Goal: Task Accomplishment & Management: Manage account settings

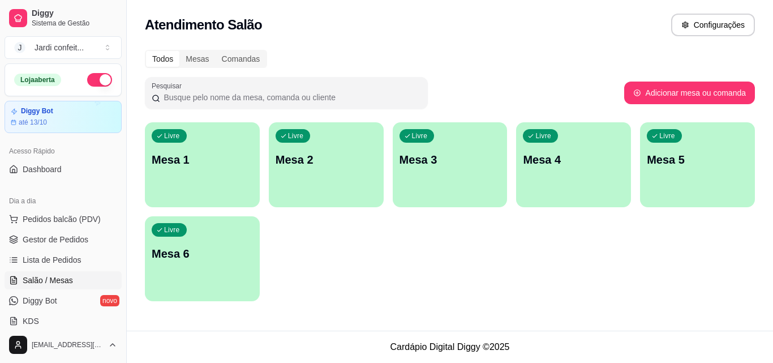
click at [182, 162] on p "Mesa 1" at bounding box center [202, 160] width 101 height 16
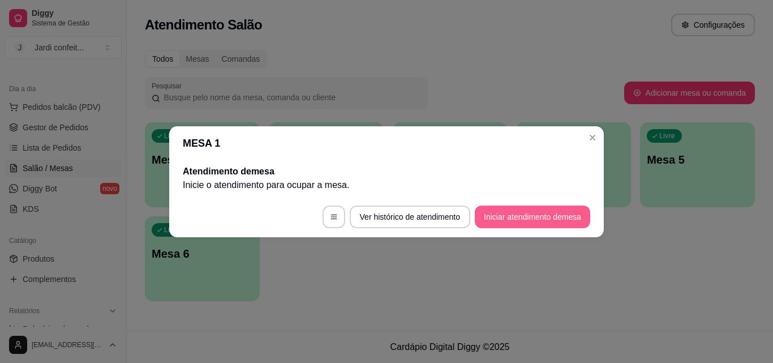
click at [503, 218] on button "Iniciar atendimento de mesa" at bounding box center [532, 216] width 115 height 23
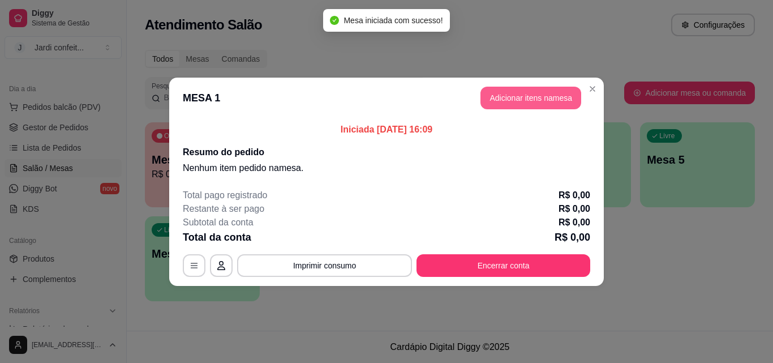
click at [521, 99] on button "Adicionar itens na mesa" at bounding box center [531, 98] width 101 height 23
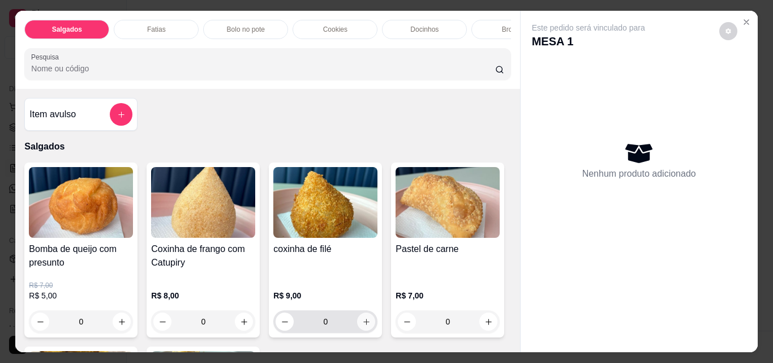
scroll to position [2, 0]
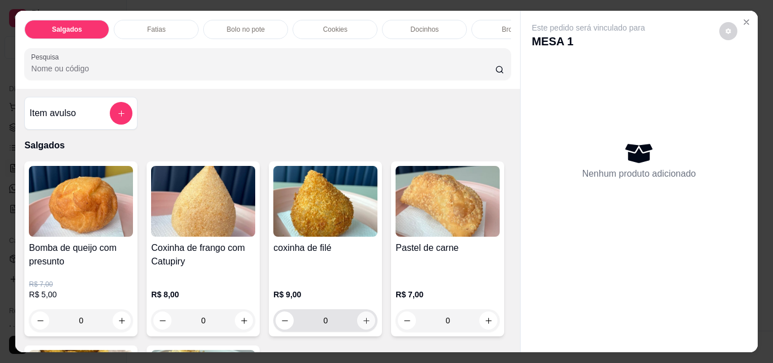
click at [362, 325] on icon "increase-product-quantity" at bounding box center [366, 320] width 8 height 8
type input "1"
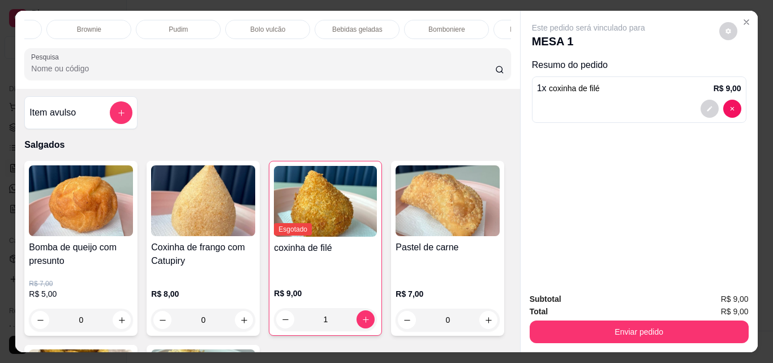
scroll to position [0, 493]
click at [304, 31] on div "Bebidas geladas" at bounding box center [289, 29] width 85 height 19
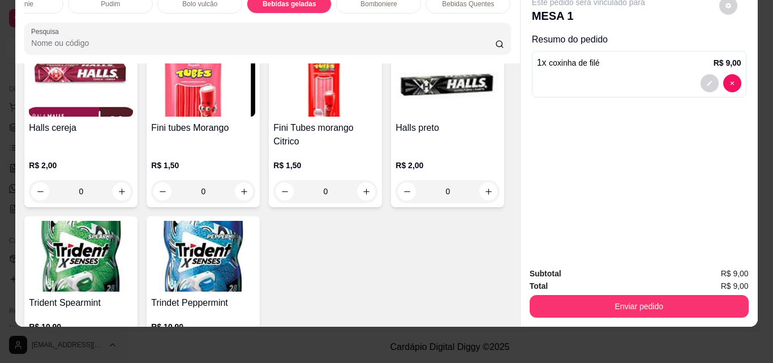
scroll to position [2569, 0]
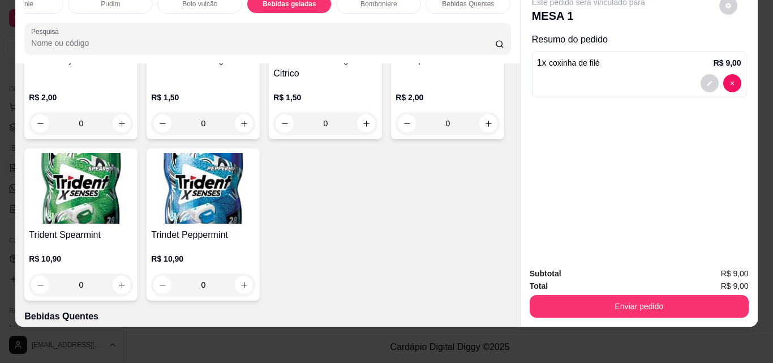
type input "1"
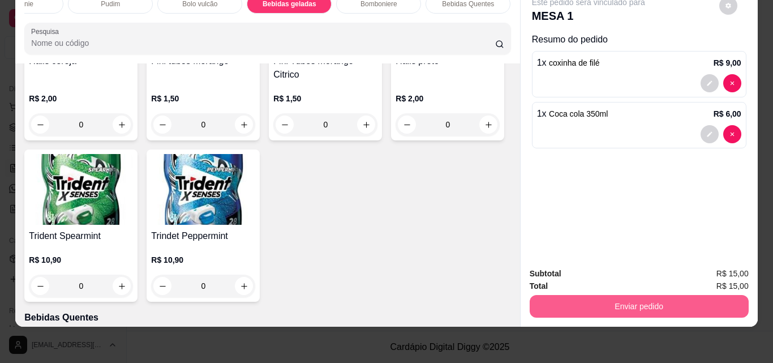
click at [585, 296] on button "Enviar pedido" at bounding box center [639, 306] width 219 height 23
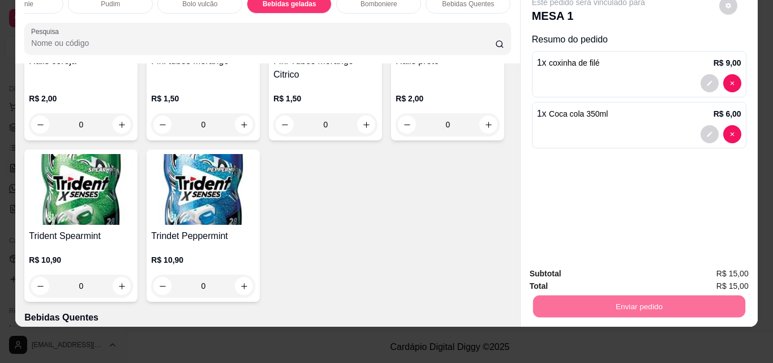
click at [594, 264] on button "Não registrar e enviar pedido" at bounding box center [602, 269] width 114 height 21
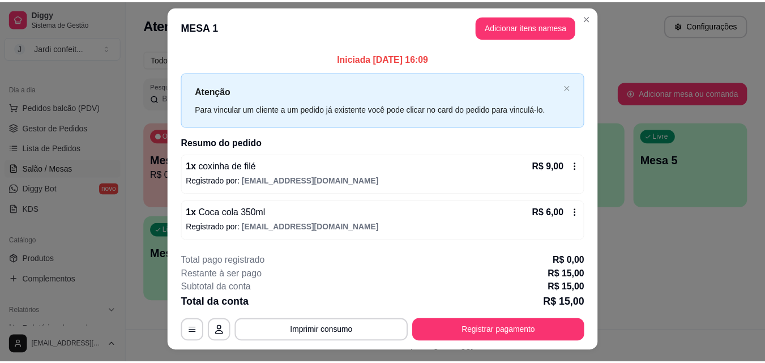
scroll to position [1, 0]
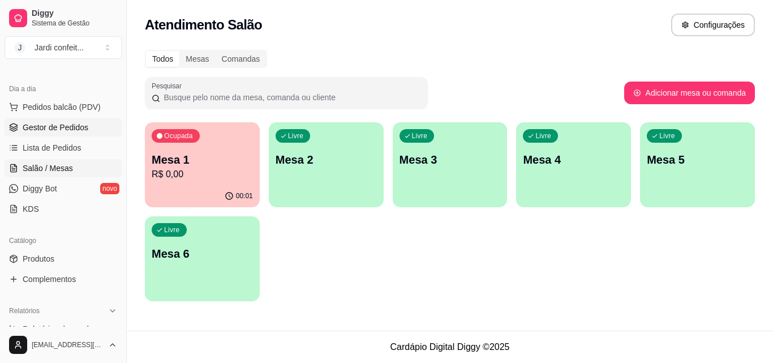
click at [93, 126] on link "Gestor de Pedidos" at bounding box center [63, 127] width 117 height 18
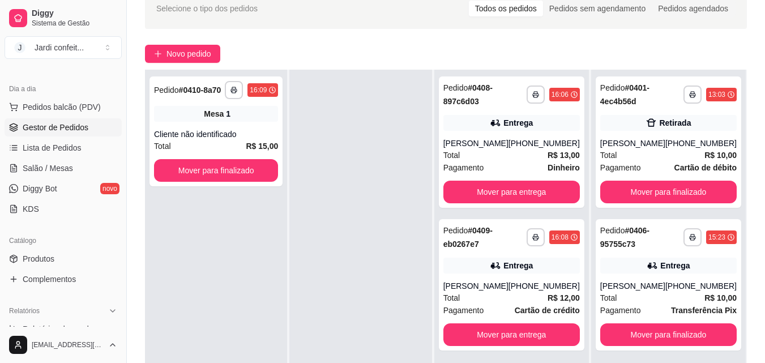
scroll to position [59, 0]
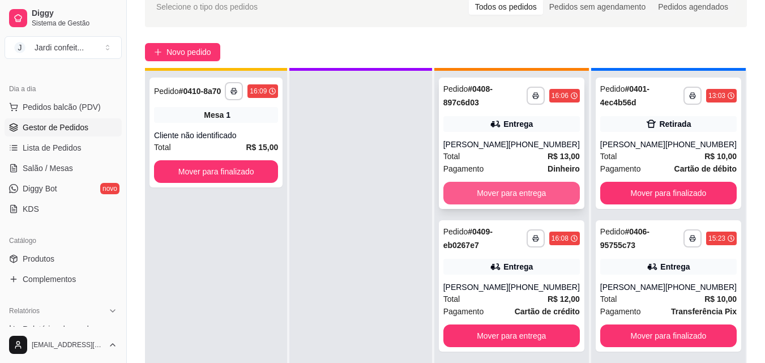
click at [503, 194] on button "Mover para entrega" at bounding box center [511, 193] width 136 height 23
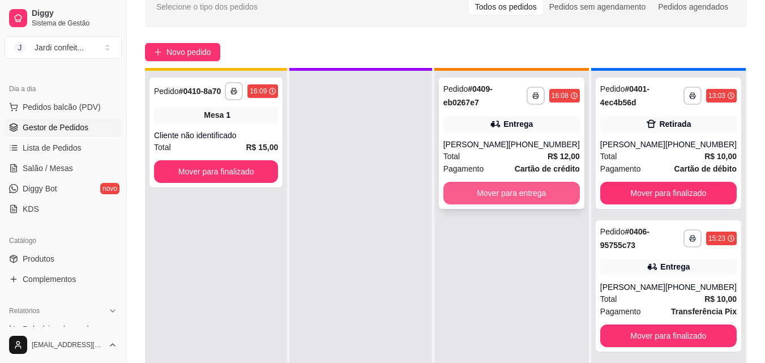
click at [555, 196] on button "Mover para entrega" at bounding box center [511, 193] width 136 height 23
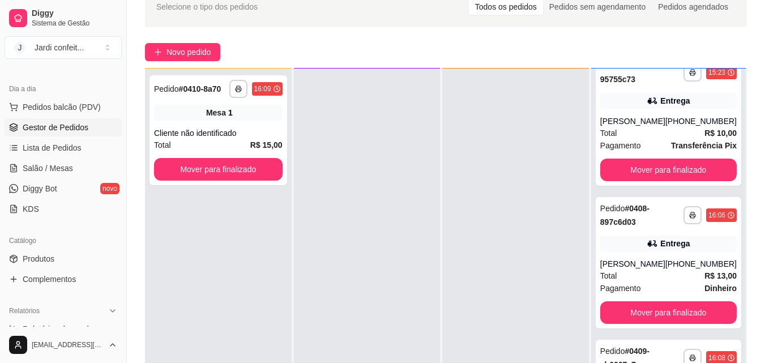
scroll to position [164, 0]
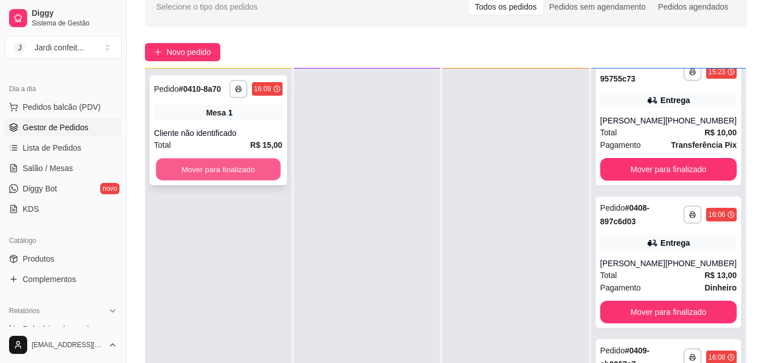
click at [245, 165] on button "Mover para finalizado" at bounding box center [218, 169] width 125 height 22
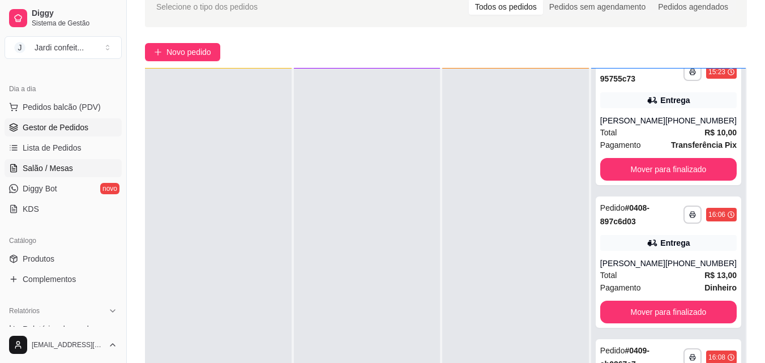
click at [91, 163] on link "Salão / Mesas" at bounding box center [63, 168] width 117 height 18
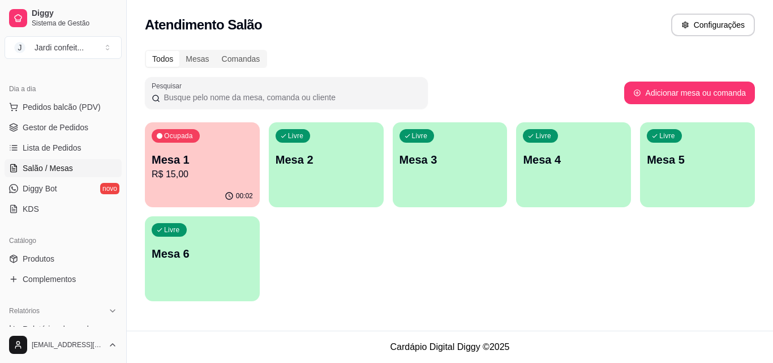
click at [188, 173] on p "R$ 15,00" at bounding box center [202, 175] width 101 height 14
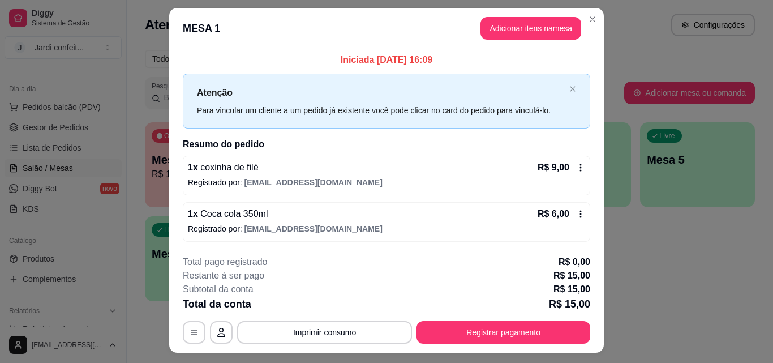
scroll to position [2, 0]
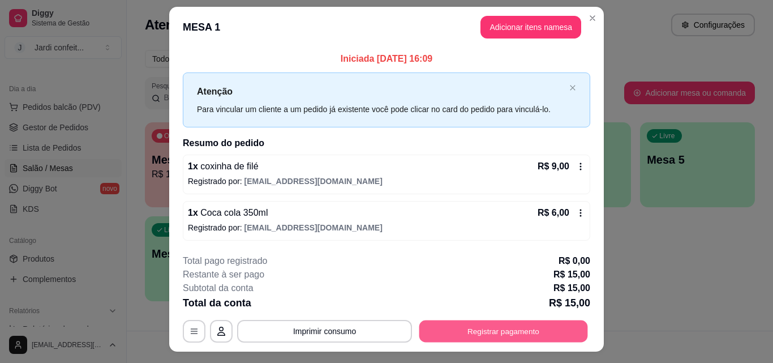
click at [494, 322] on button "Registrar pagamento" at bounding box center [503, 331] width 169 height 22
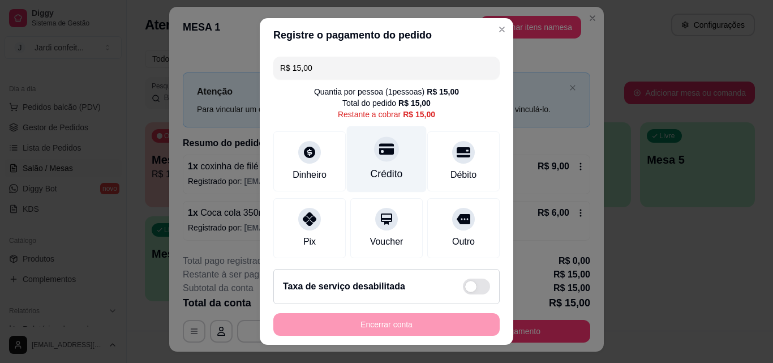
scroll to position [3, 0]
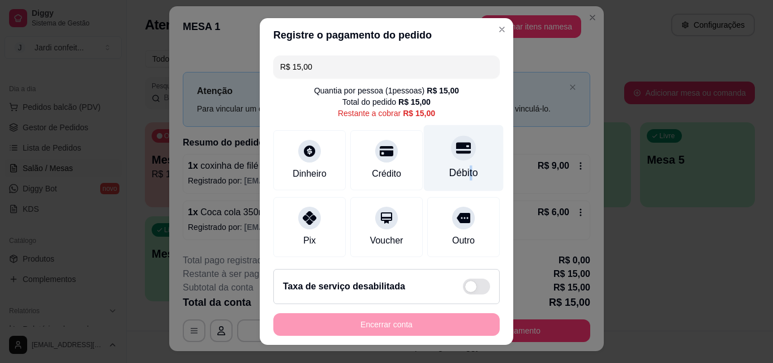
click at [453, 165] on div "Débito" at bounding box center [464, 158] width 80 height 66
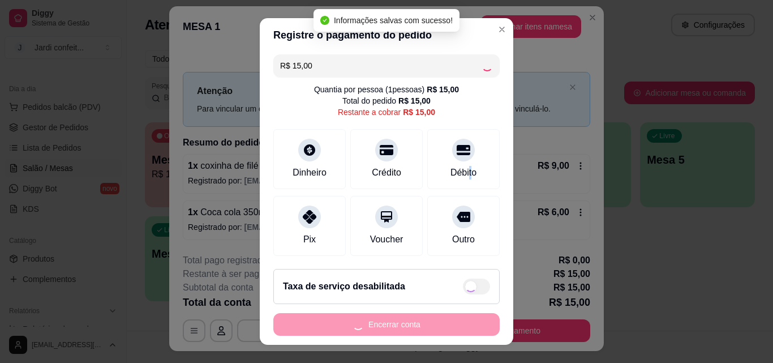
type input "R$ 0,00"
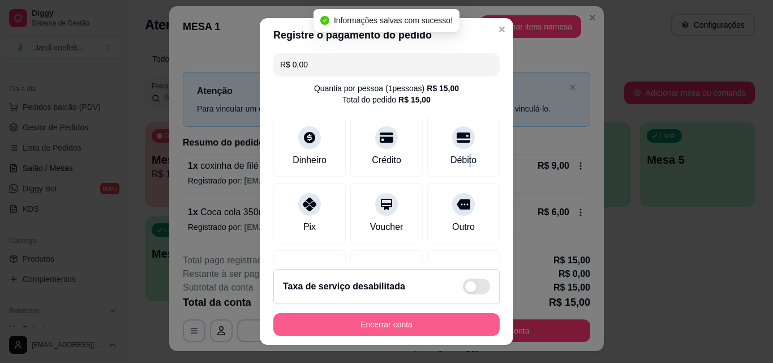
click at [419, 319] on button "Encerrar conta" at bounding box center [386, 324] width 226 height 23
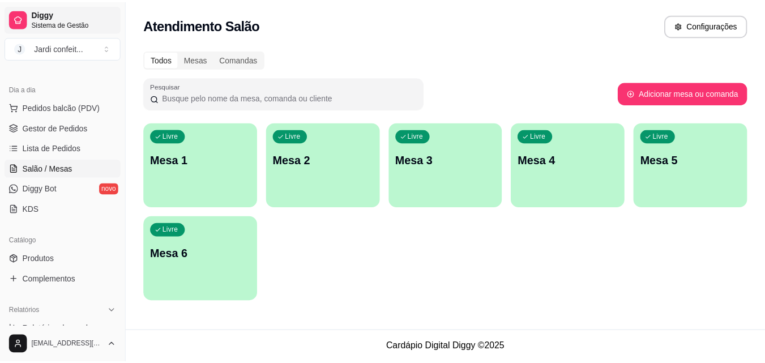
scroll to position [114, 0]
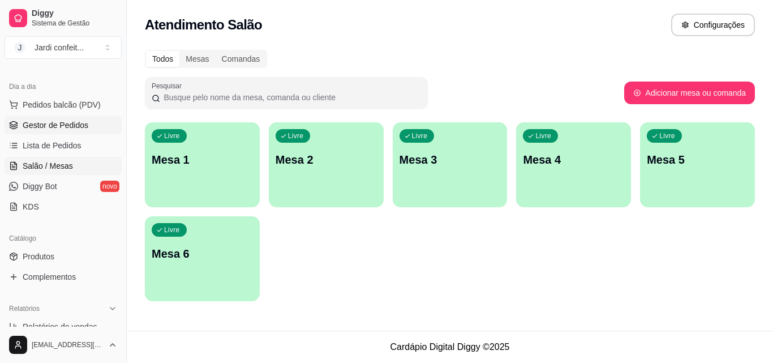
click at [42, 128] on span "Gestor de Pedidos" at bounding box center [56, 124] width 66 height 11
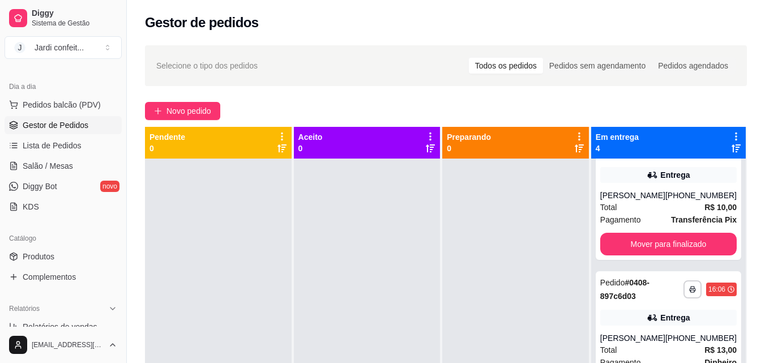
scroll to position [219, 0]
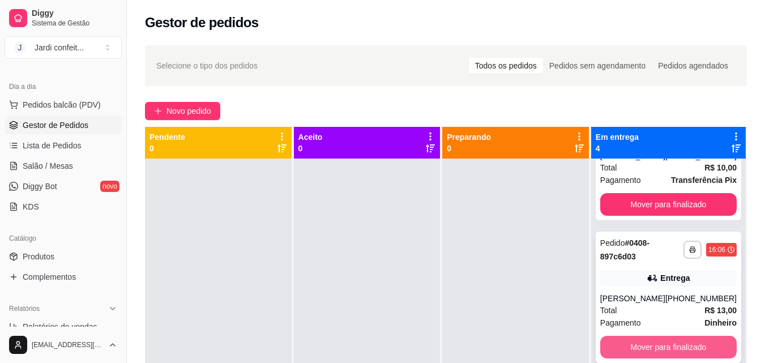
click at [620, 350] on button "Mover para finalizado" at bounding box center [668, 347] width 136 height 23
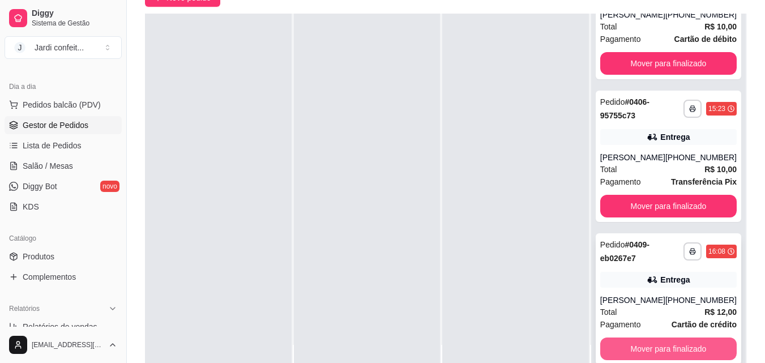
scroll to position [74, 0]
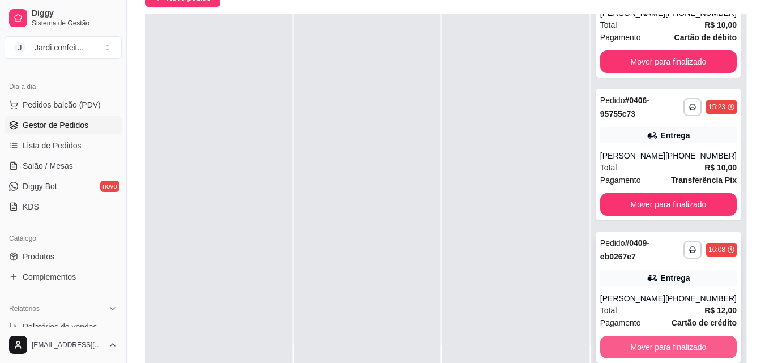
click at [620, 346] on button "Mover para finalizado" at bounding box center [668, 347] width 136 height 23
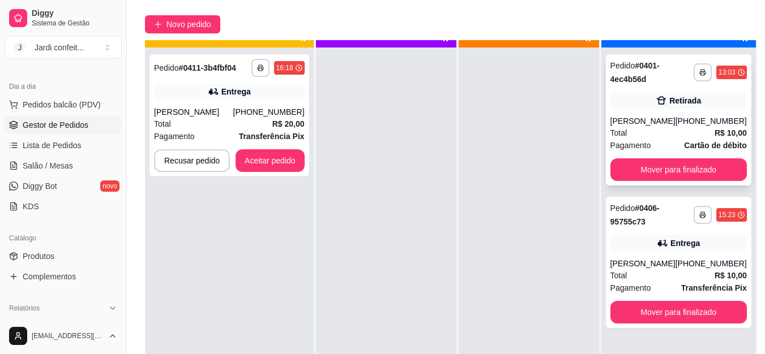
scroll to position [26, 0]
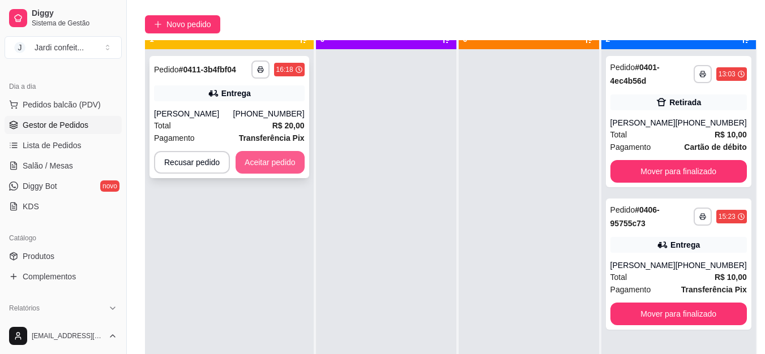
click at [249, 158] on button "Aceitar pedido" at bounding box center [269, 162] width 69 height 23
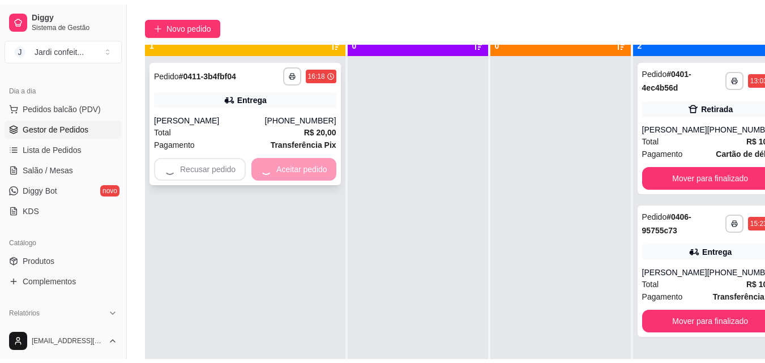
scroll to position [24, 0]
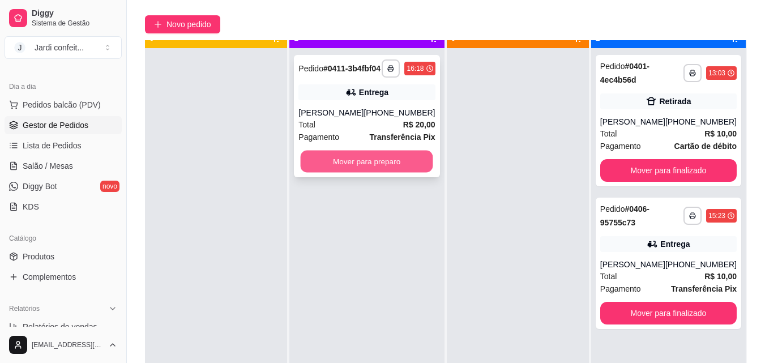
click at [363, 173] on button "Mover para preparo" at bounding box center [367, 162] width 132 height 22
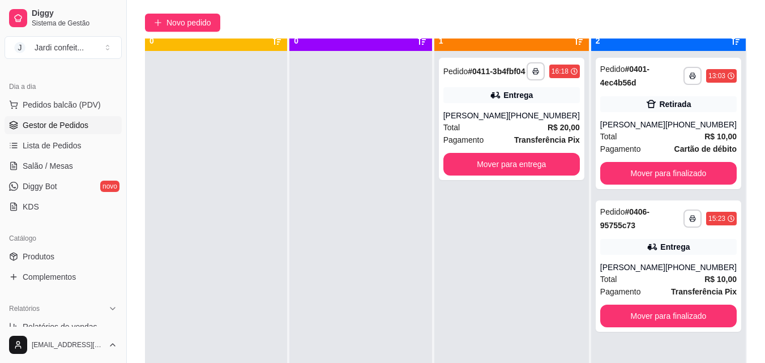
scroll to position [89, 0]
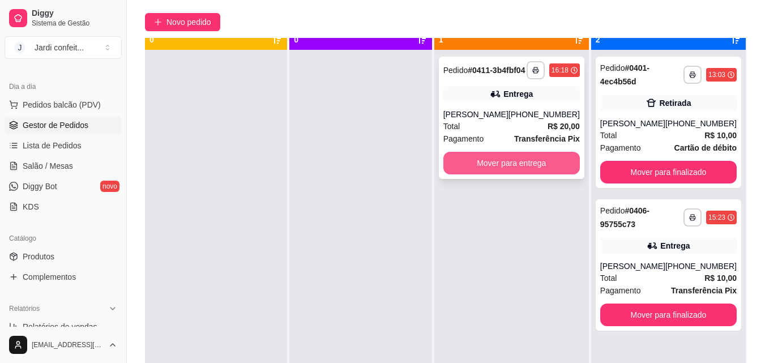
click at [483, 169] on button "Mover para entrega" at bounding box center [511, 163] width 136 height 23
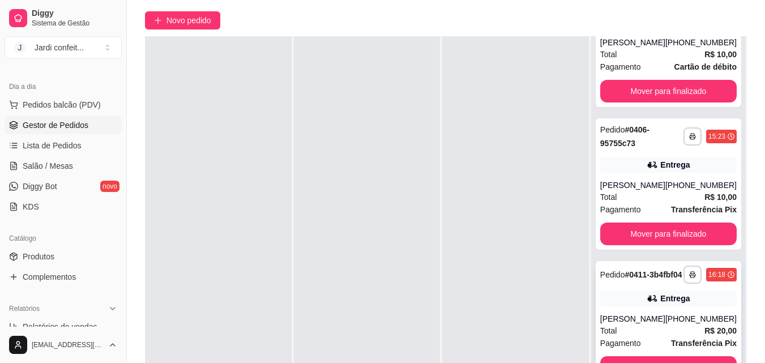
scroll to position [76, 0]
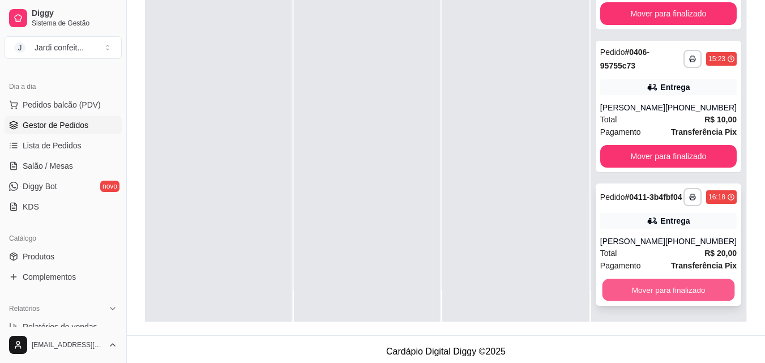
click at [680, 285] on button "Mover para finalizado" at bounding box center [668, 290] width 132 height 22
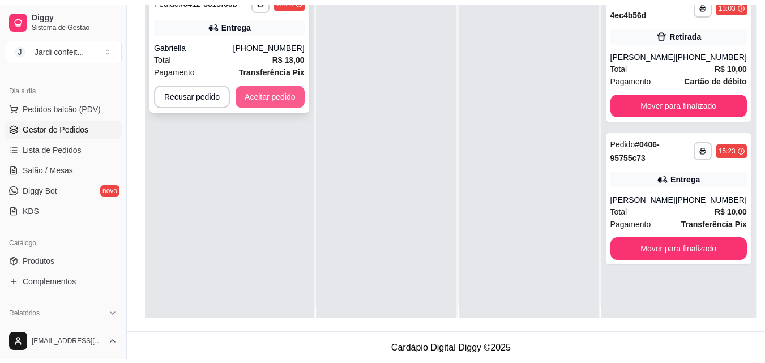
scroll to position [12, 0]
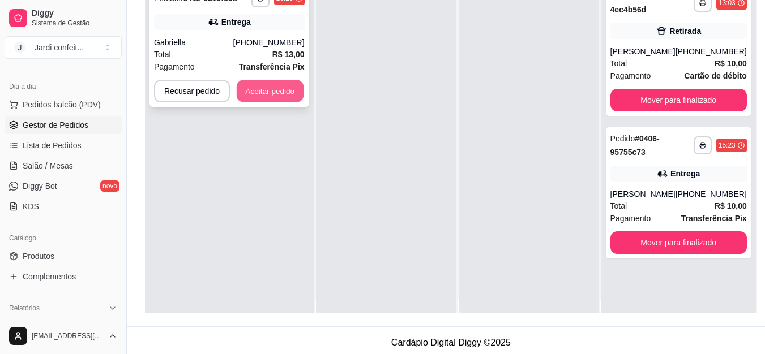
click at [256, 97] on button "Aceitar pedido" at bounding box center [270, 91] width 67 height 22
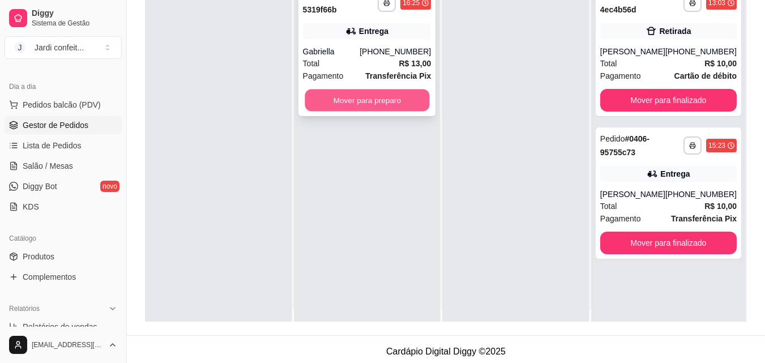
click at [312, 98] on button "Mover para preparo" at bounding box center [367, 100] width 125 height 22
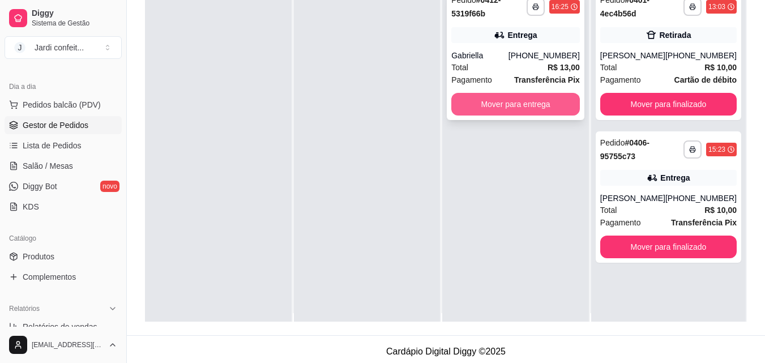
scroll to position [10, 0]
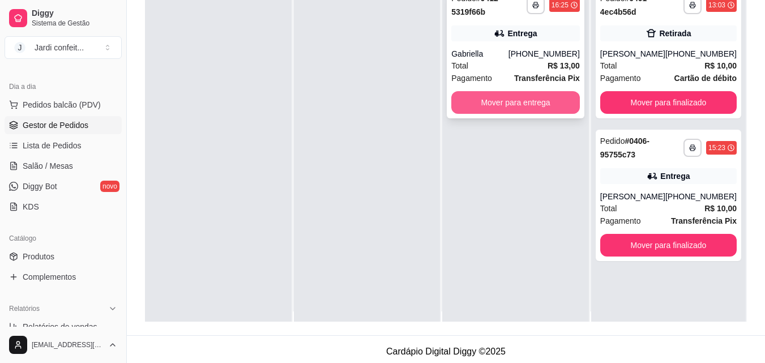
click at [456, 108] on button "Mover para entrega" at bounding box center [515, 102] width 128 height 23
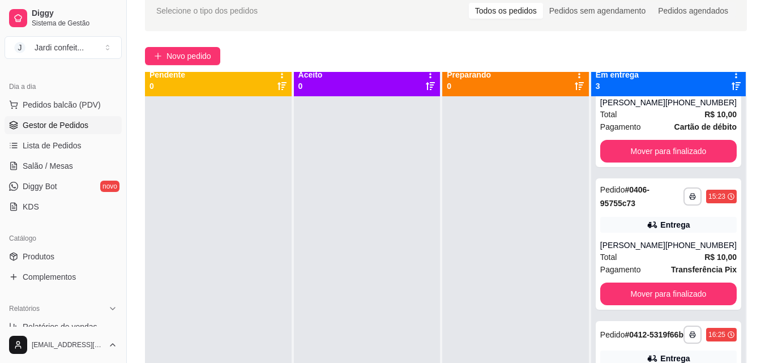
scroll to position [76, 0]
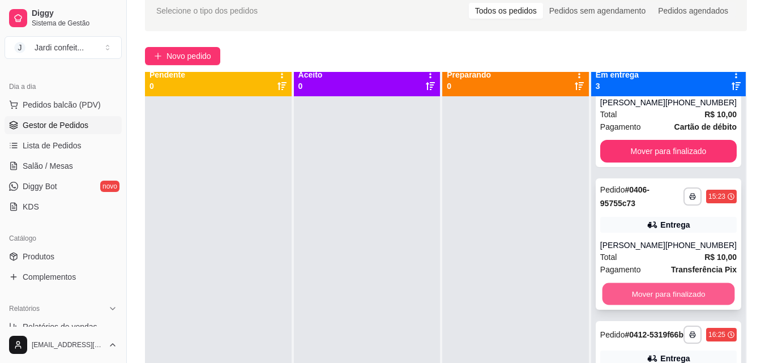
click at [623, 288] on button "Mover para finalizado" at bounding box center [668, 294] width 132 height 22
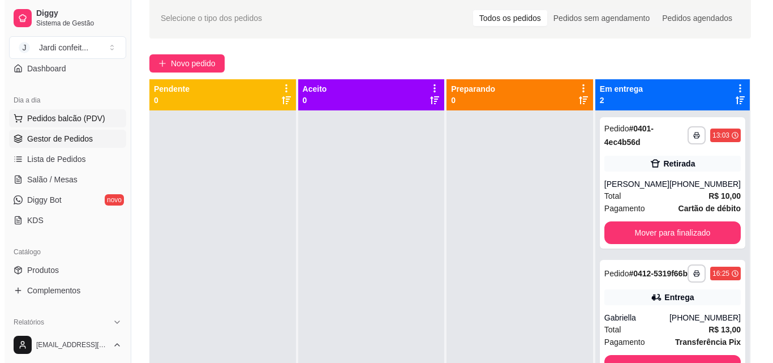
scroll to position [102, 0]
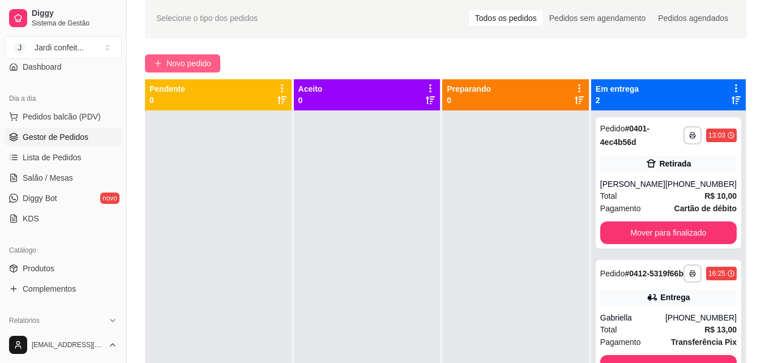
click at [167, 64] on span "Novo pedido" at bounding box center [188, 63] width 45 height 12
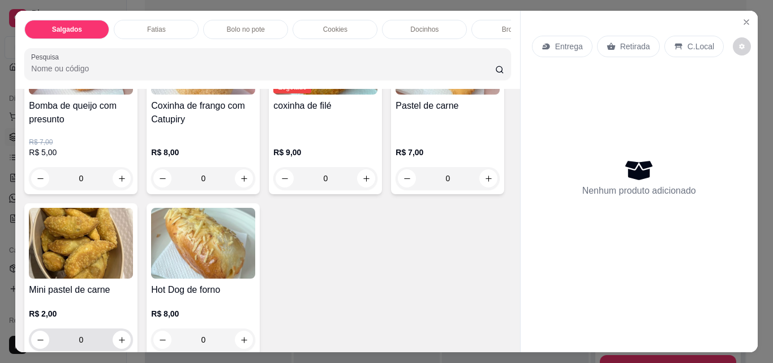
scroll to position [146, 0]
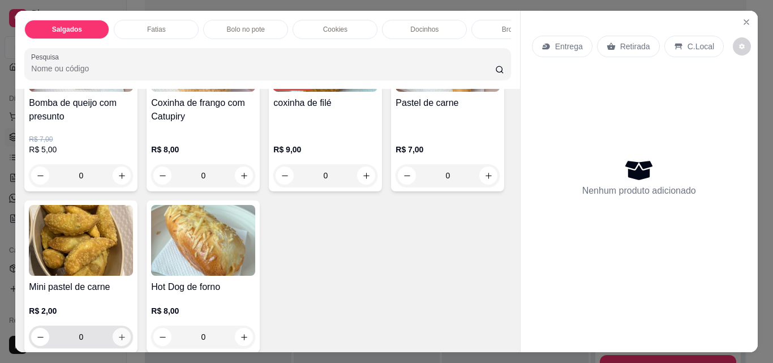
click at [126, 340] on icon "increase-product-quantity" at bounding box center [122, 337] width 8 height 8
type input "1"
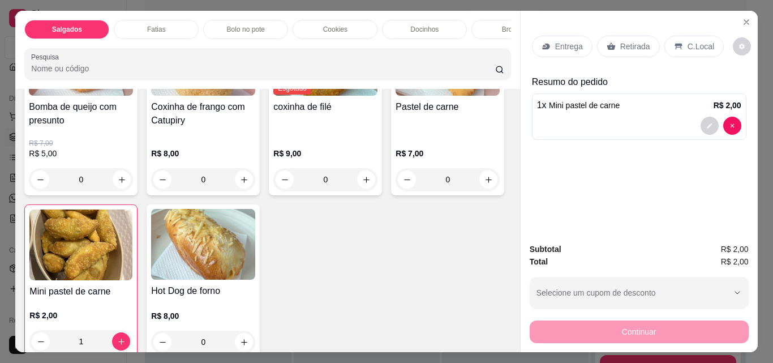
scroll to position [143, 0]
click at [624, 48] on div "Retirada" at bounding box center [628, 47] width 63 height 22
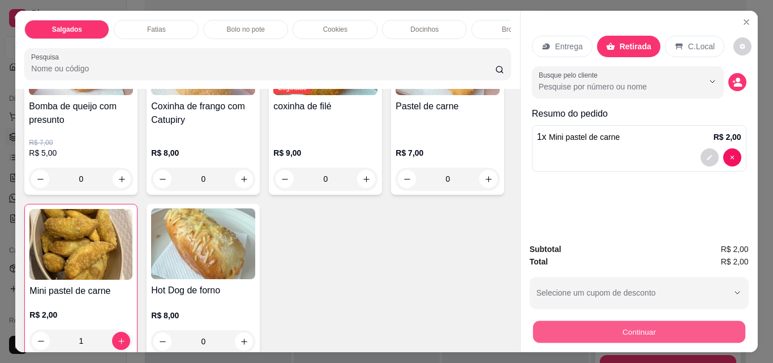
click at [613, 330] on button "Continuar" at bounding box center [639, 331] width 212 height 22
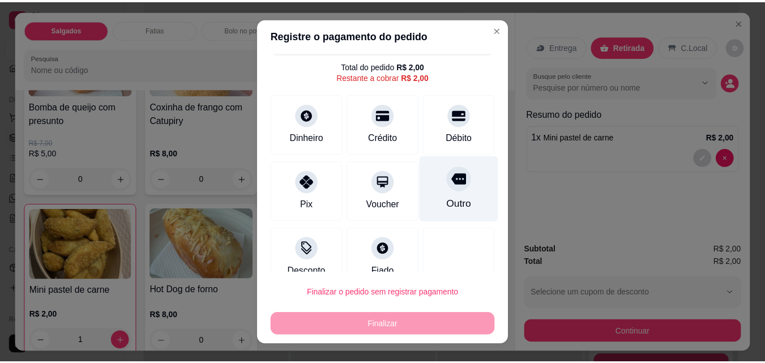
scroll to position [30, 0]
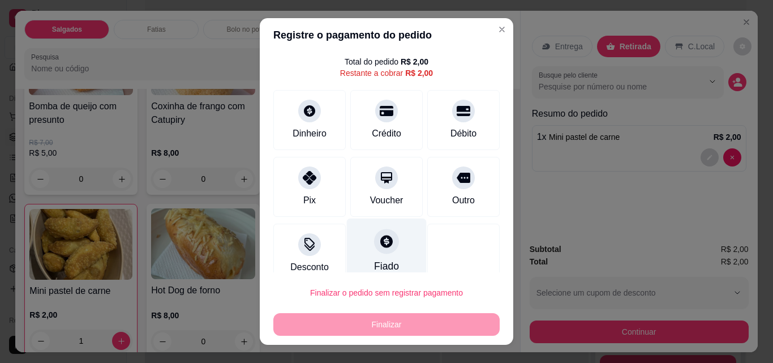
click at [378, 260] on div "Fiado" at bounding box center [386, 266] width 25 height 15
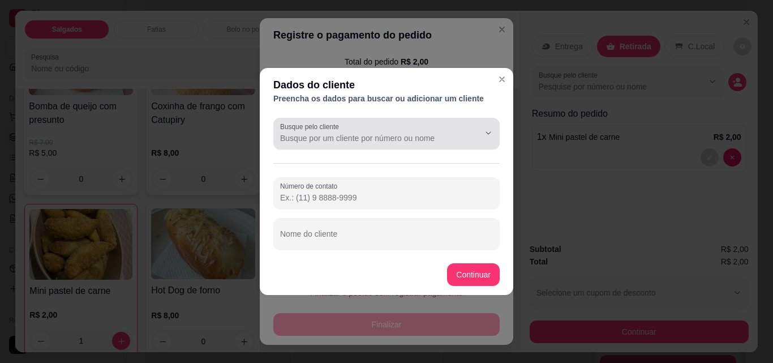
click at [387, 130] on div at bounding box center [386, 133] width 213 height 23
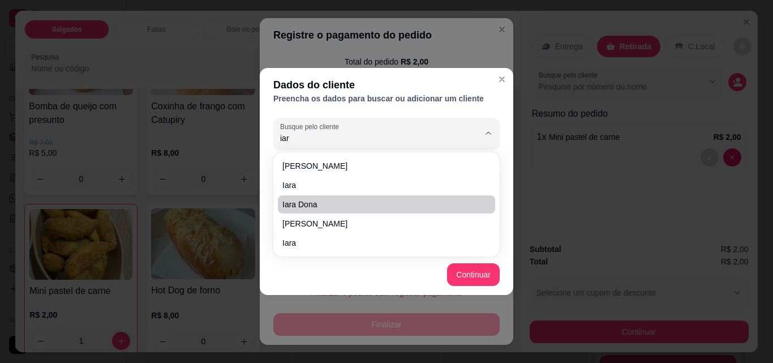
click at [325, 206] on span "iara dona" at bounding box center [380, 204] width 197 height 11
type input "iara dona"
type input "[PHONE_NUMBER]"
type input "iara dona"
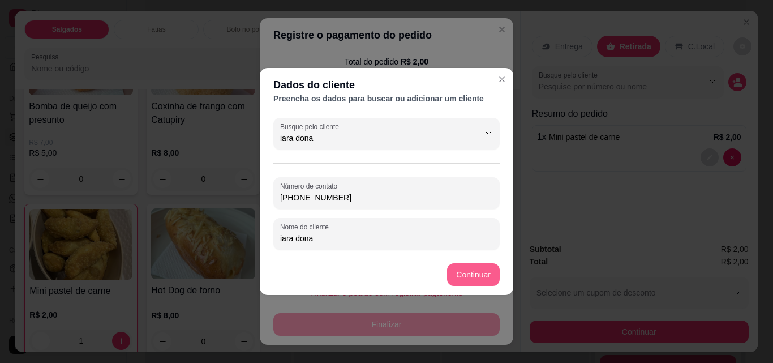
type input "iara dona"
type input "R$ 0,00"
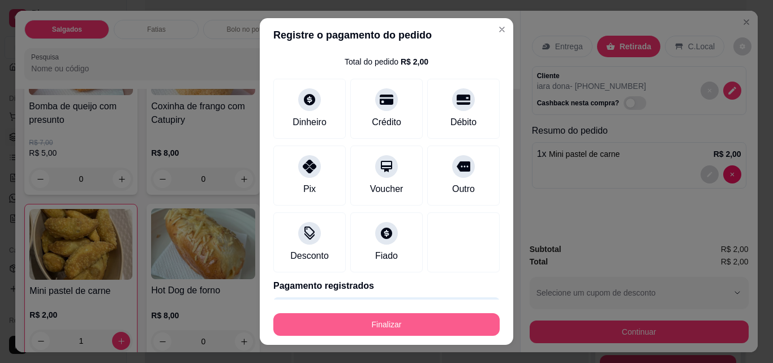
click at [457, 316] on button "Finalizar" at bounding box center [386, 324] width 226 height 23
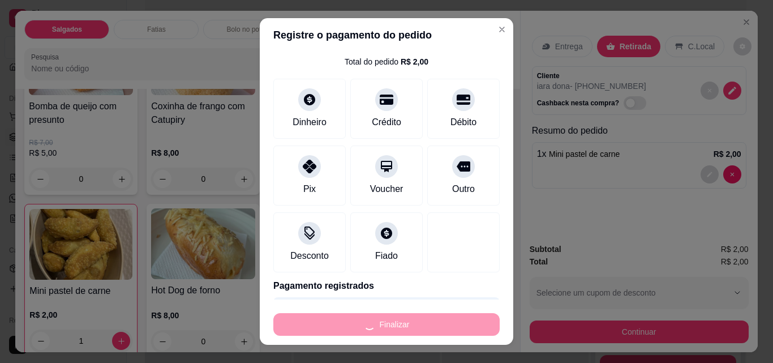
type input "0"
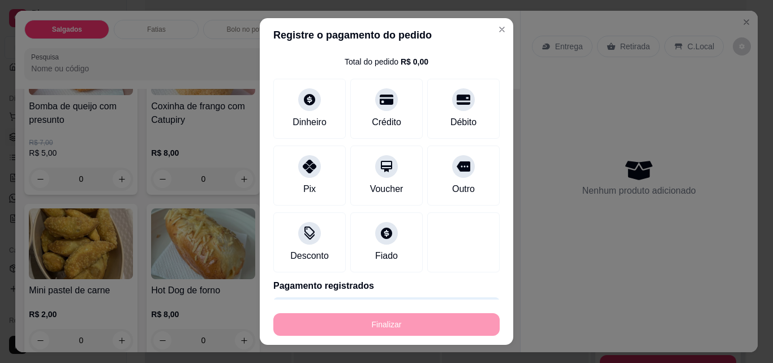
type input "-R$ 2,00"
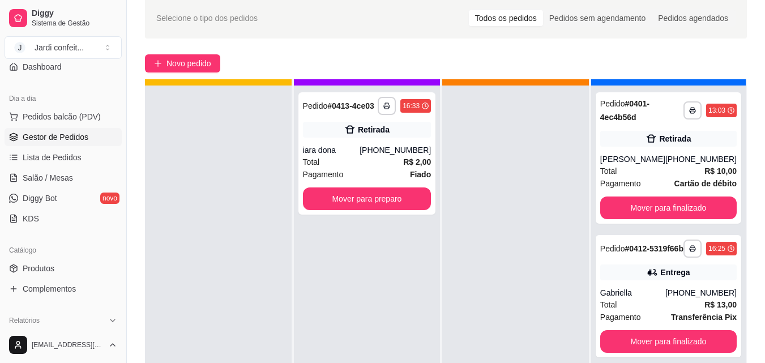
scroll to position [26, 0]
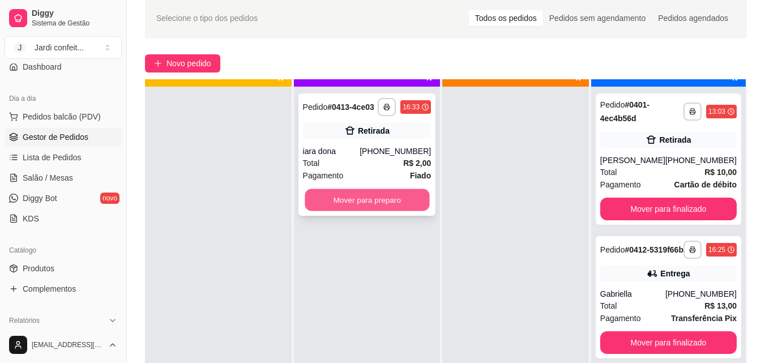
click at [392, 205] on button "Mover para preparo" at bounding box center [367, 200] width 125 height 22
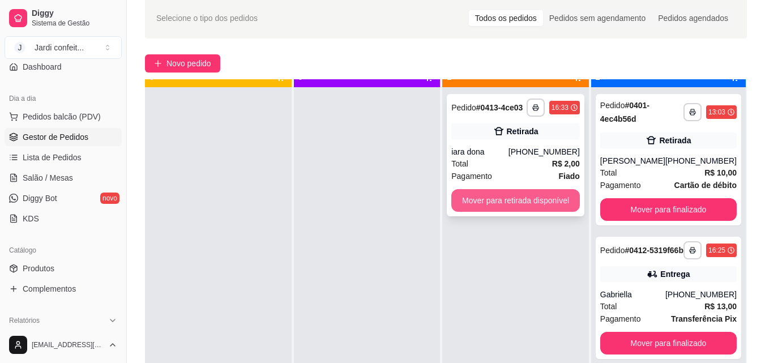
click at [490, 200] on button "Mover para retirada disponível" at bounding box center [515, 200] width 128 height 23
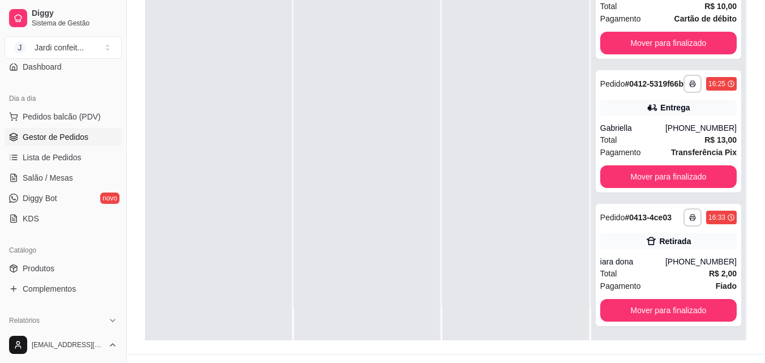
scroll to position [173, 0]
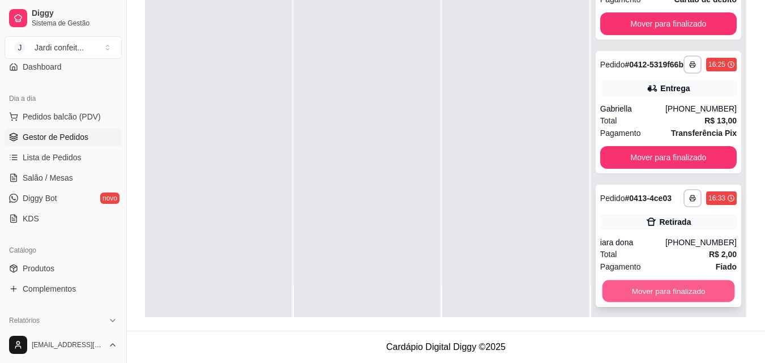
click at [680, 300] on button "Mover para finalizado" at bounding box center [668, 291] width 132 height 22
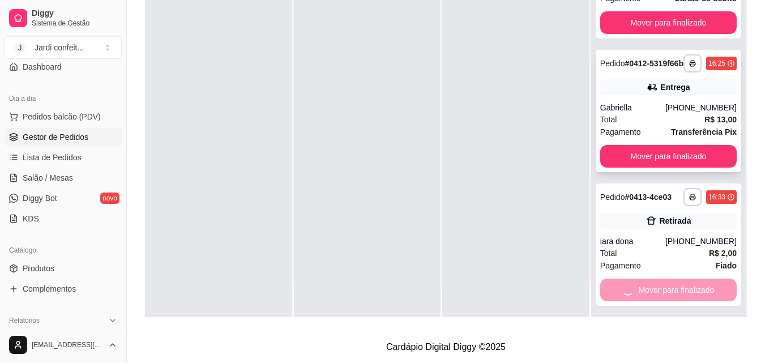
scroll to position [0, 0]
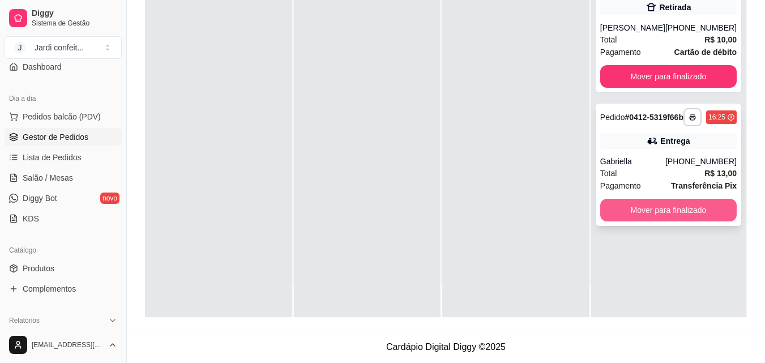
click at [656, 218] on button "Mover para finalizado" at bounding box center [668, 210] width 136 height 23
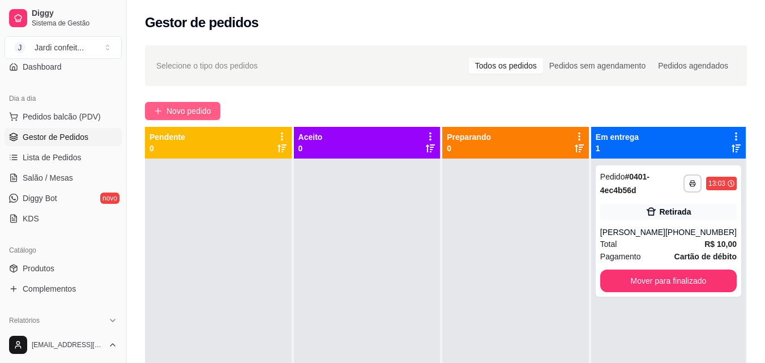
click at [195, 117] on span "Novo pedido" at bounding box center [188, 111] width 45 height 12
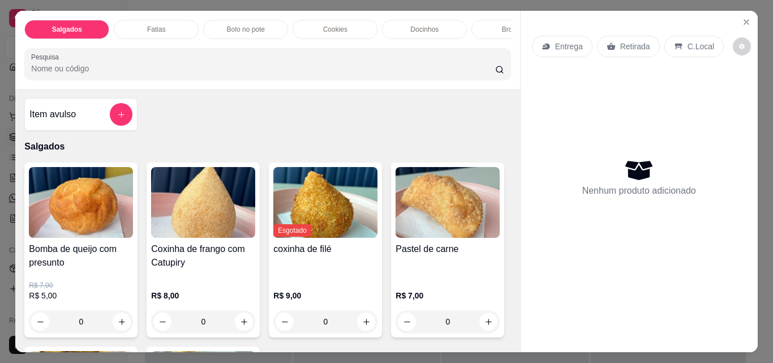
scroll to position [283, 0]
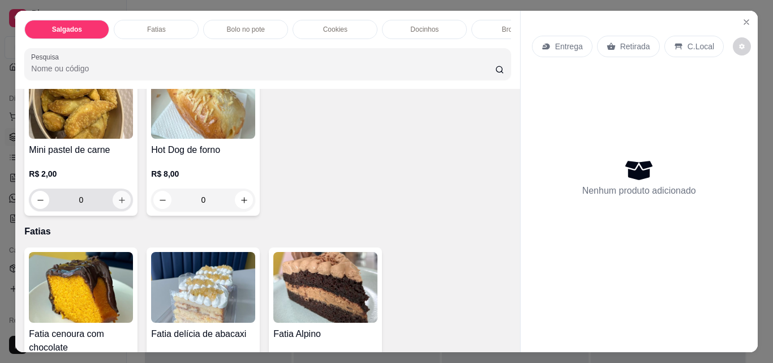
click at [131, 198] on button "increase-product-quantity" at bounding box center [122, 200] width 18 height 18
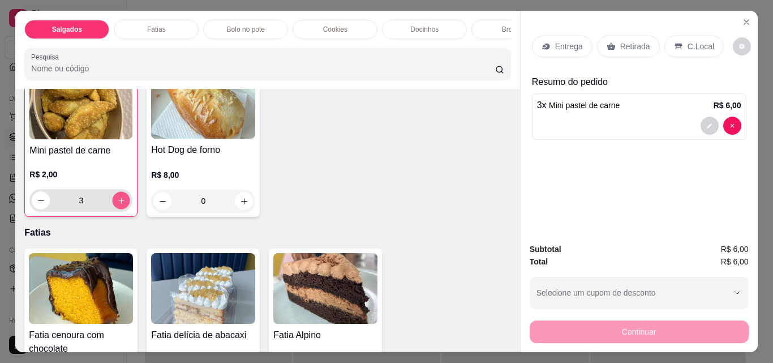
click at [130, 198] on button "increase-product-quantity" at bounding box center [122, 201] width 18 height 18
type input "5"
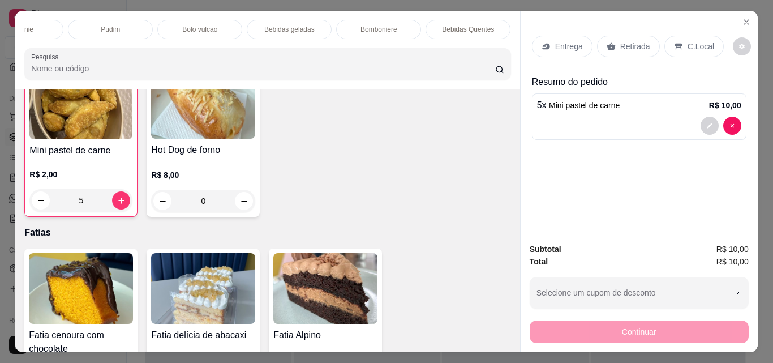
click at [306, 25] on p "Bebidas geladas" at bounding box center [289, 29] width 50 height 9
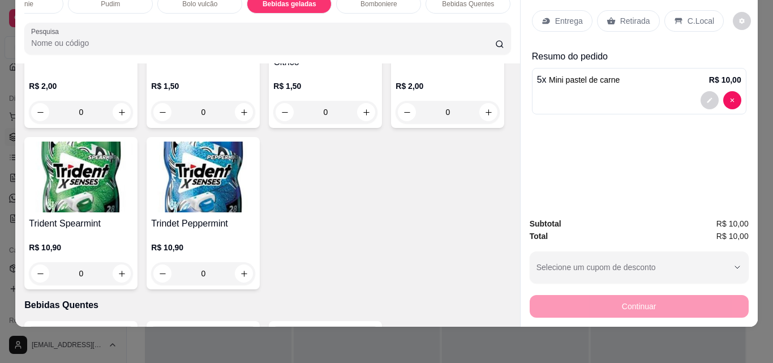
scroll to position [2626, 0]
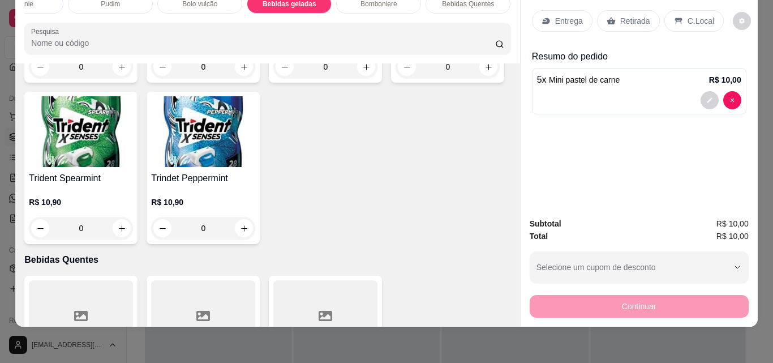
type input "1"
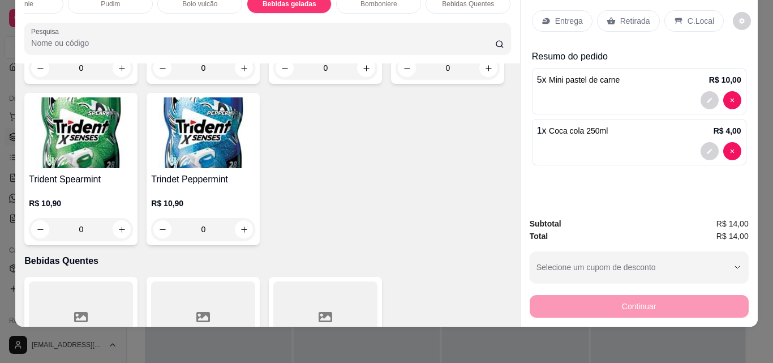
click at [629, 18] on p "Retirada" at bounding box center [635, 20] width 30 height 11
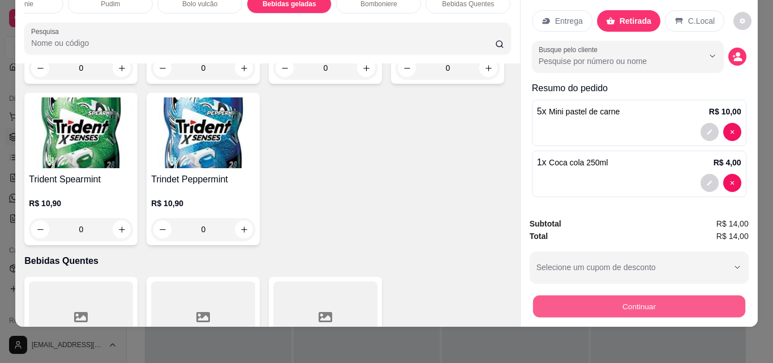
click at [655, 299] on button "Continuar" at bounding box center [639, 306] width 212 height 22
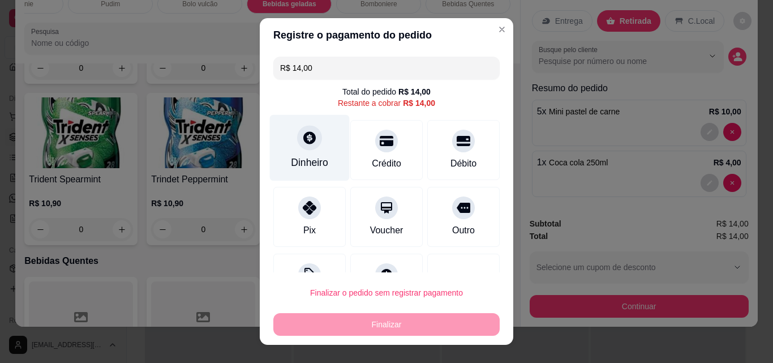
click at [307, 150] on div "Dinheiro" at bounding box center [310, 148] width 80 height 66
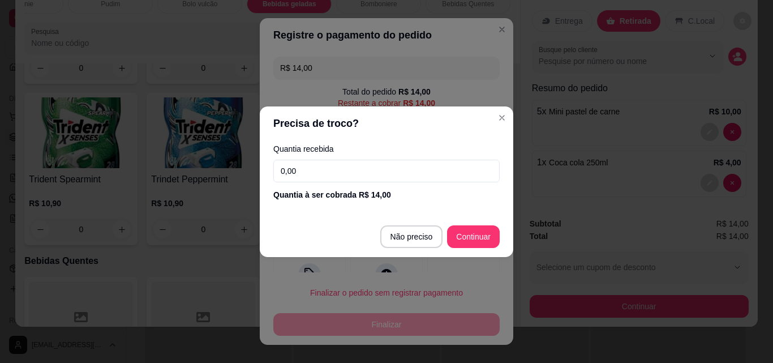
click at [328, 164] on input "0,00" at bounding box center [386, 171] width 226 height 23
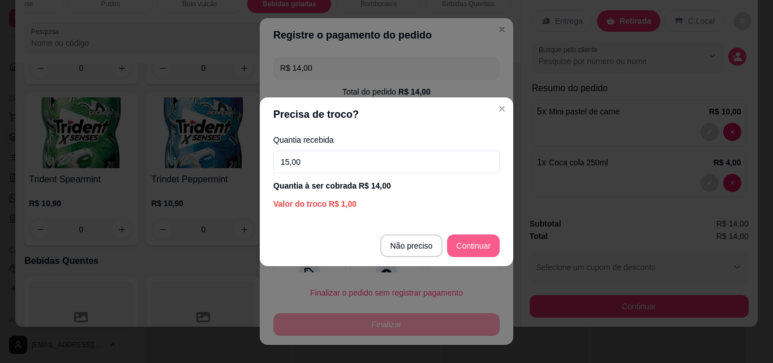
type input "15,00"
type input "R$ 0,00"
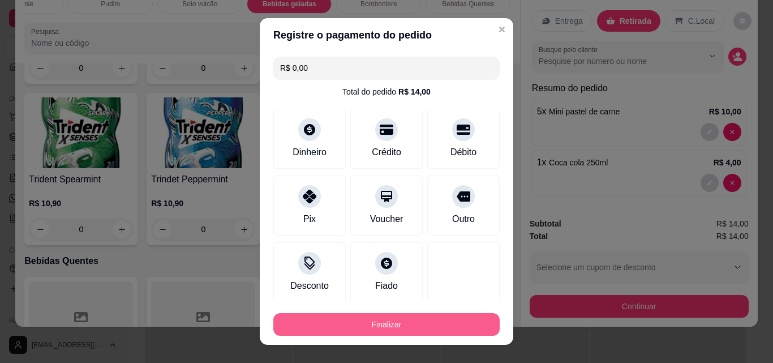
click at [470, 324] on button "Finalizar" at bounding box center [386, 324] width 226 height 23
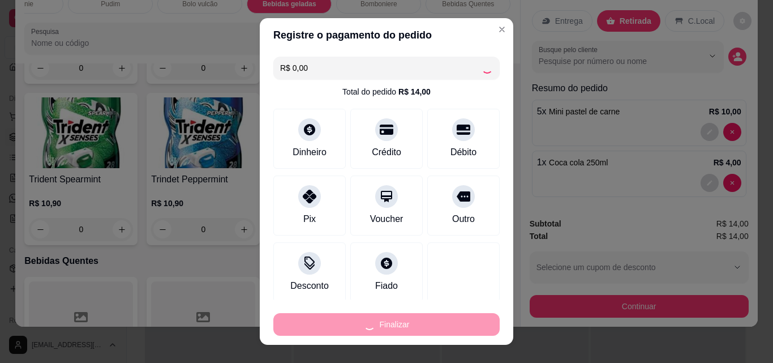
type input "0"
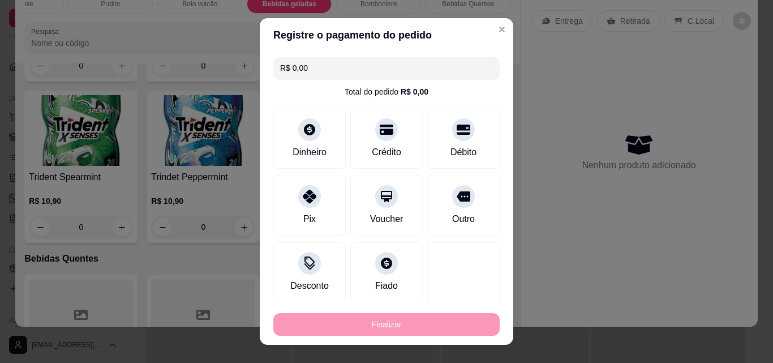
type input "-R$ 14,00"
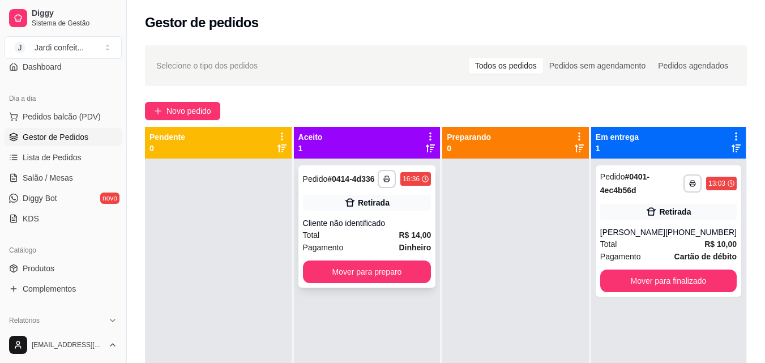
click at [323, 235] on div "Total R$ 14,00" at bounding box center [367, 235] width 128 height 12
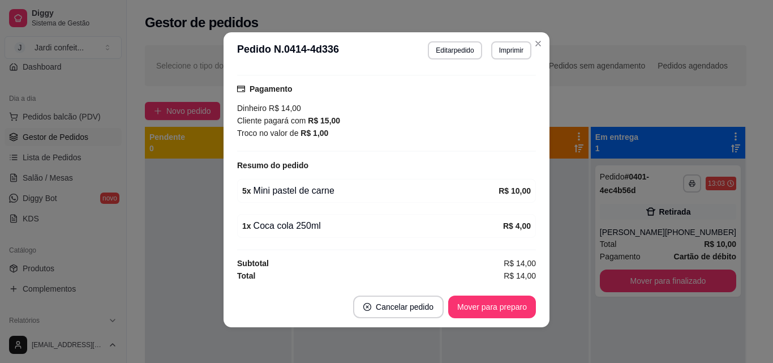
scroll to position [2, 0]
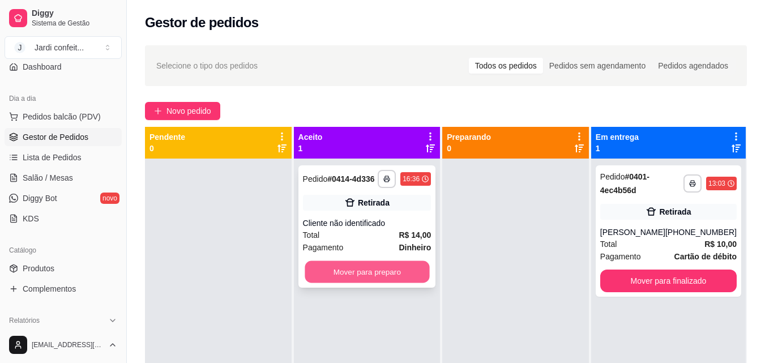
click at [350, 273] on button "Mover para preparo" at bounding box center [367, 272] width 125 height 22
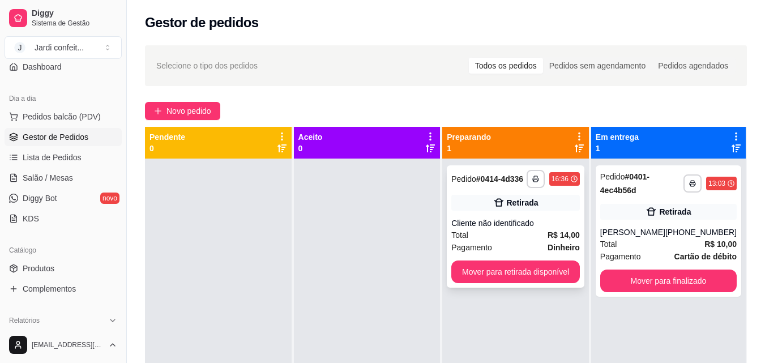
click at [498, 230] on div "Total R$ 14,00" at bounding box center [515, 235] width 128 height 12
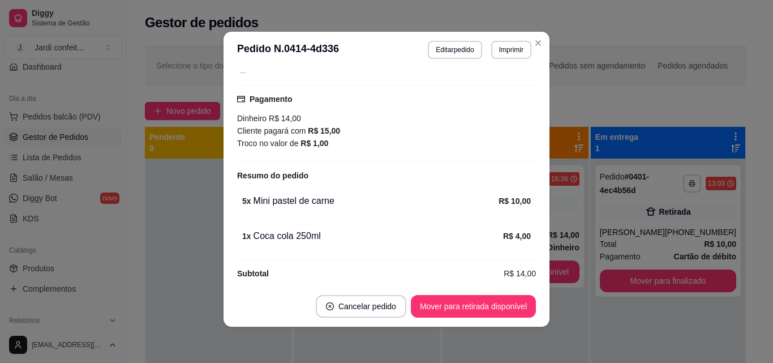
scroll to position [144, 0]
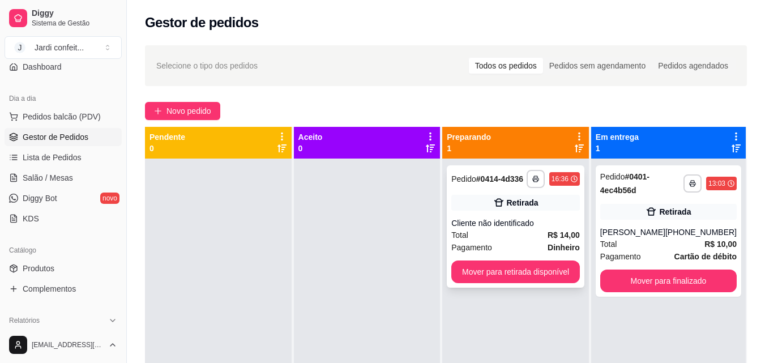
click at [552, 225] on div "Cliente não identificado" at bounding box center [515, 222] width 128 height 11
click at [645, 221] on div "**********" at bounding box center [667, 230] width 145 height 131
click at [533, 274] on button "Mover para retirada disponível" at bounding box center [515, 272] width 125 height 22
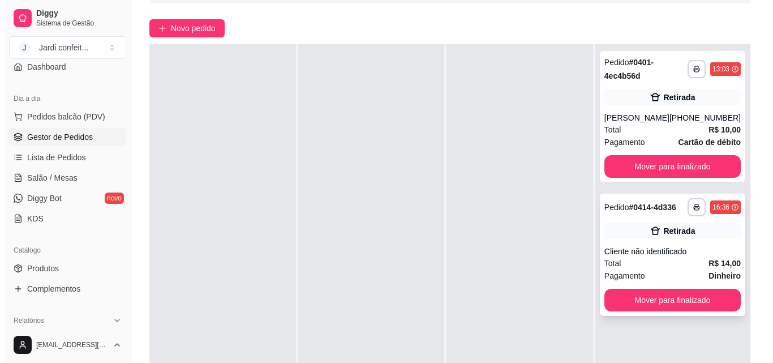
scroll to position [113, 0]
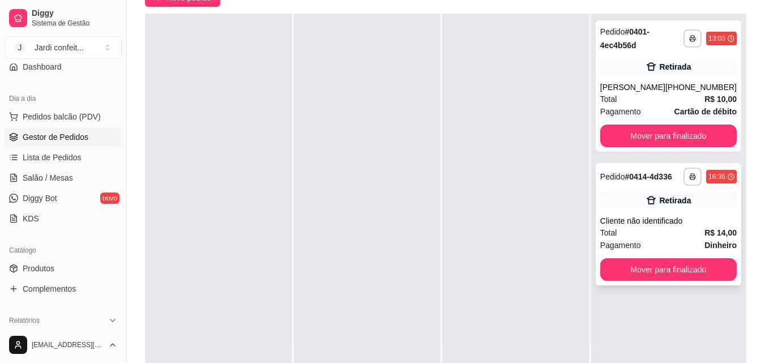
click at [701, 276] on button "Mover para finalizado" at bounding box center [668, 269] width 136 height 23
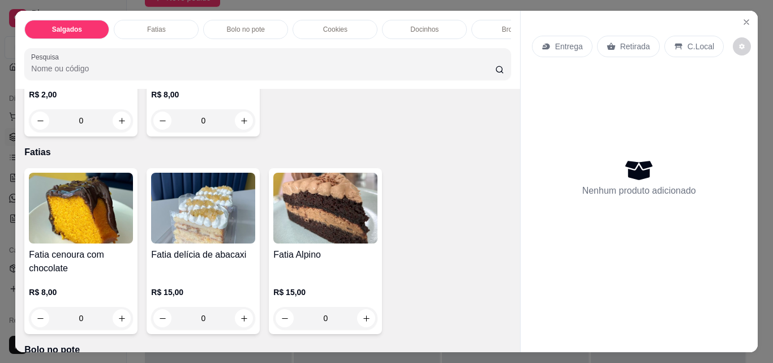
scroll to position [396, 0]
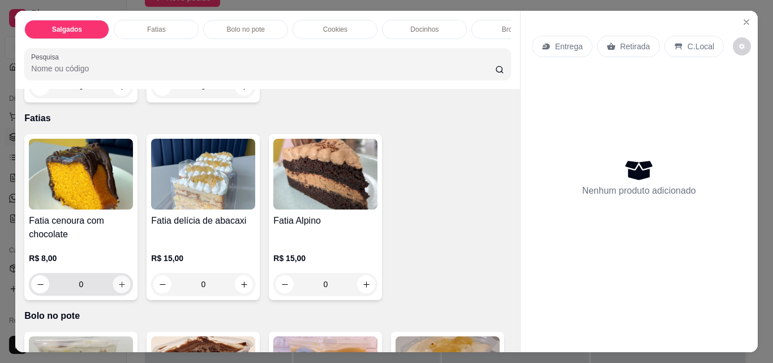
click at [118, 284] on icon "increase-product-quantity" at bounding box center [122, 284] width 8 height 8
type input "1"
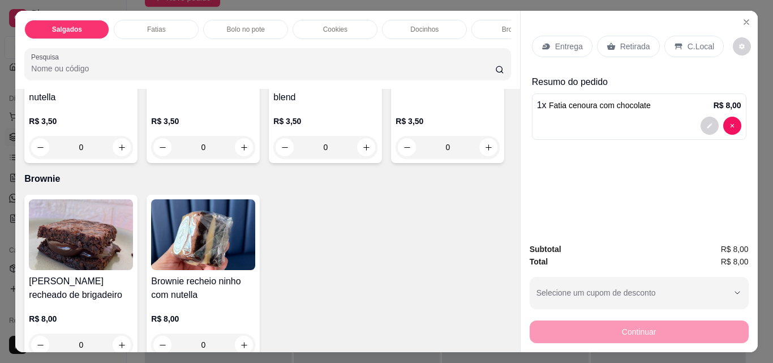
scroll to position [1245, 0]
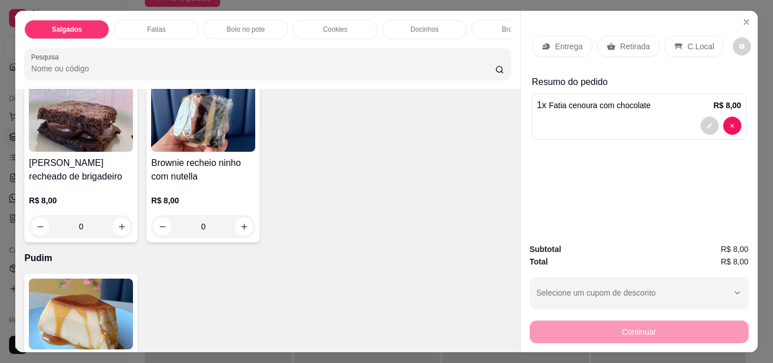
click at [362, 33] on icon "increase-product-quantity" at bounding box center [366, 29] width 8 height 8
type input "2"
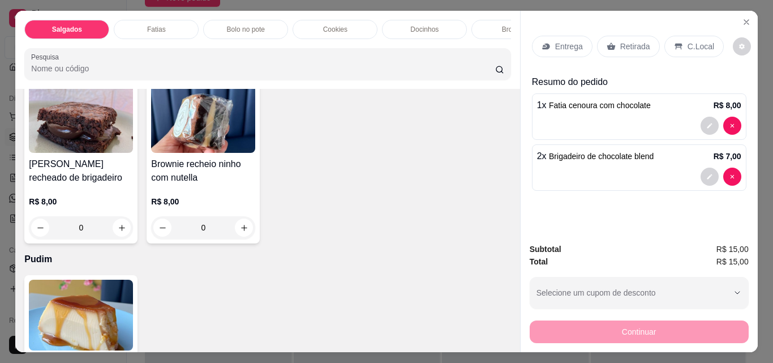
click at [621, 41] on p "Retirada" at bounding box center [635, 46] width 30 height 11
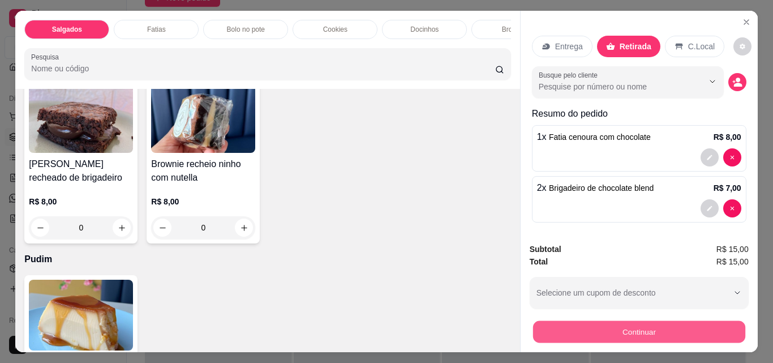
click at [655, 327] on button "Continuar" at bounding box center [639, 331] width 212 height 22
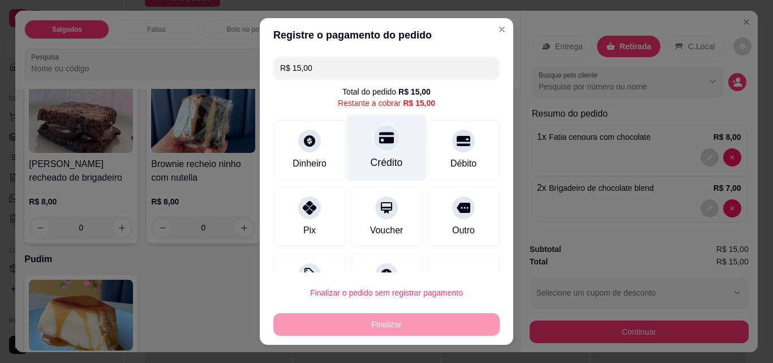
click at [371, 158] on div "Crédito" at bounding box center [387, 162] width 32 height 15
type input "R$ 0,00"
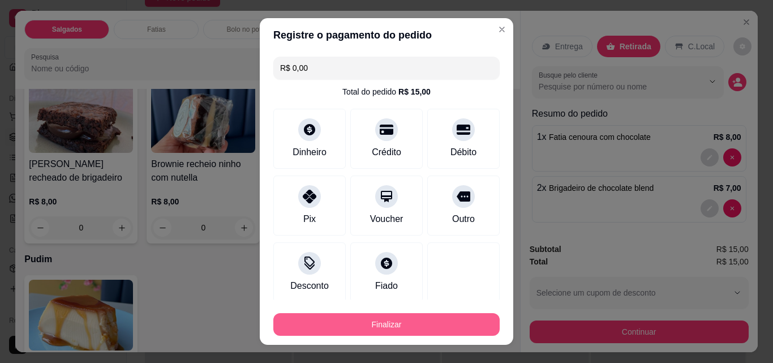
click at [453, 328] on button "Finalizar" at bounding box center [386, 324] width 226 height 23
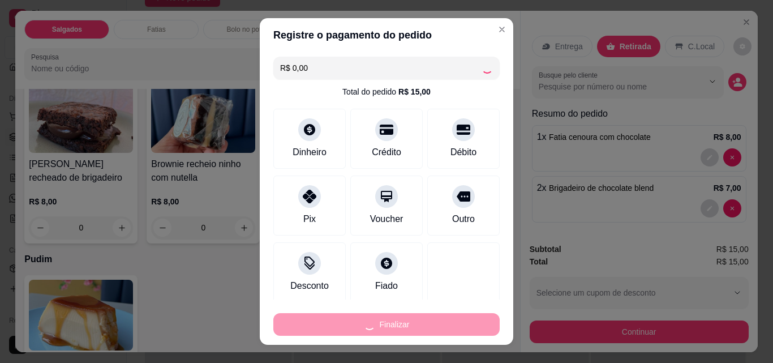
type input "0"
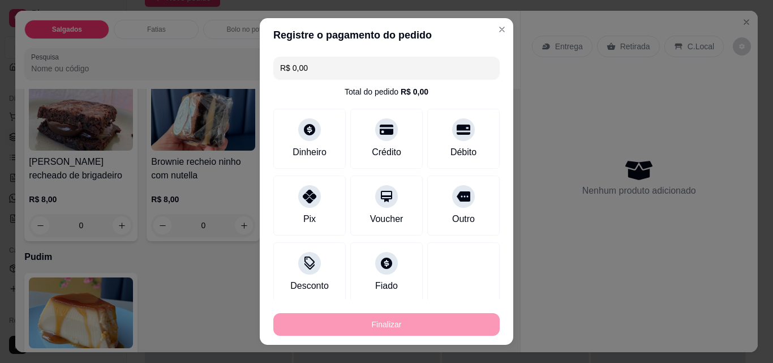
type input "-R$ 15,00"
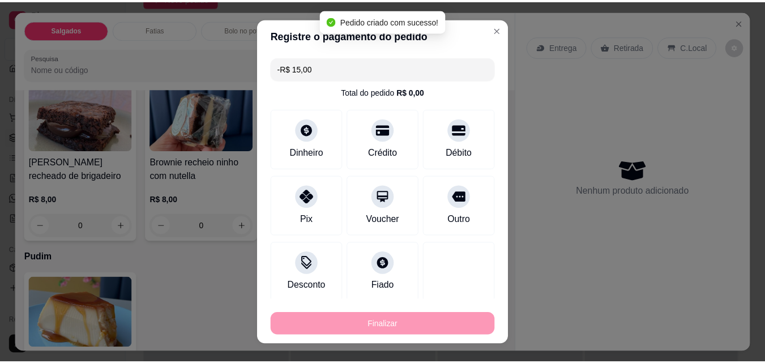
scroll to position [1244, 0]
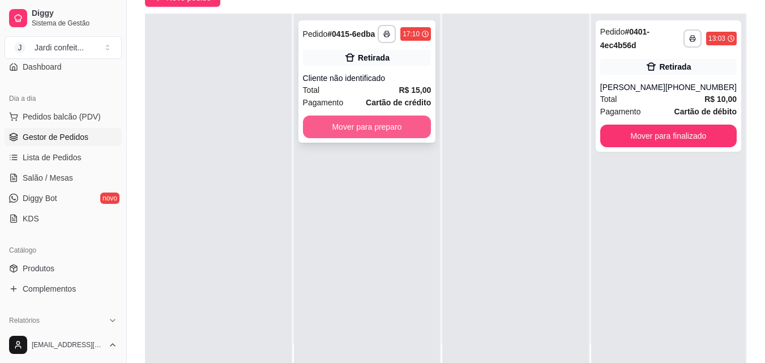
click at [392, 125] on button "Mover para preparo" at bounding box center [367, 126] width 128 height 23
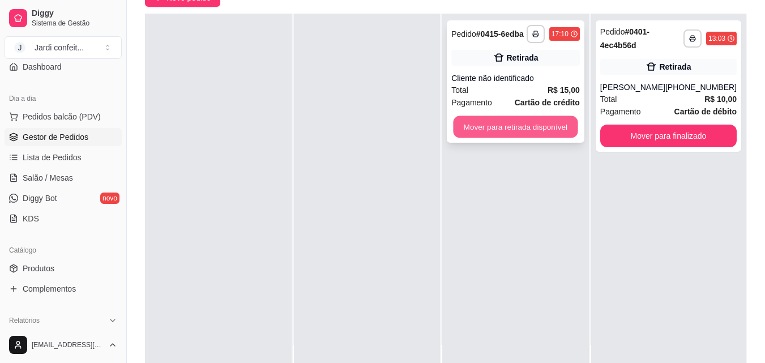
click at [542, 127] on button "Mover para retirada disponível" at bounding box center [515, 127] width 125 height 22
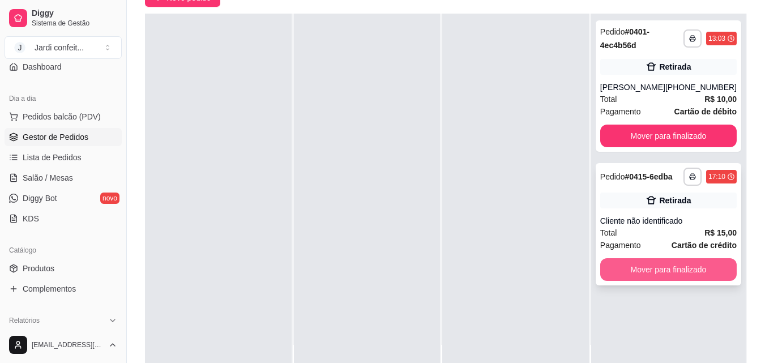
click at [697, 267] on button "Mover para finalizado" at bounding box center [668, 269] width 136 height 23
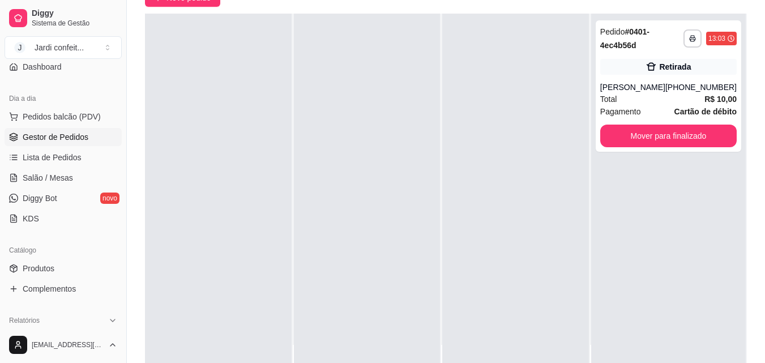
click at [422, 246] on div at bounding box center [367, 195] width 147 height 363
click at [64, 270] on link "Produtos" at bounding box center [63, 268] width 117 height 18
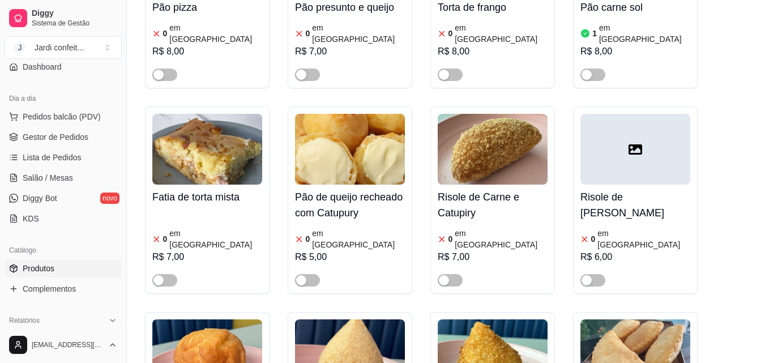
scroll to position [623, 0]
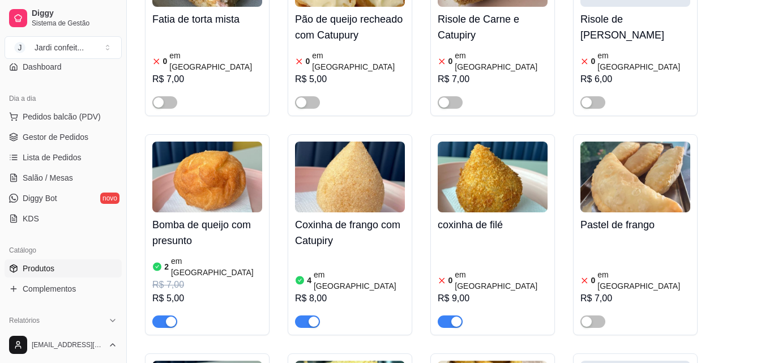
click at [349, 292] on div "R$ 8,00" at bounding box center [350, 299] width 110 height 14
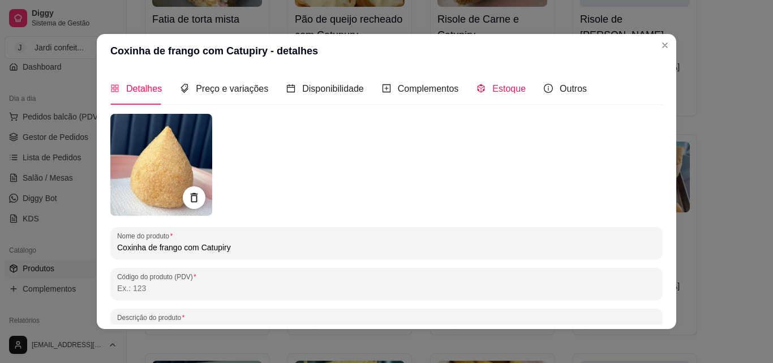
click at [495, 93] on span "Estoque" at bounding box center [508, 89] width 33 height 10
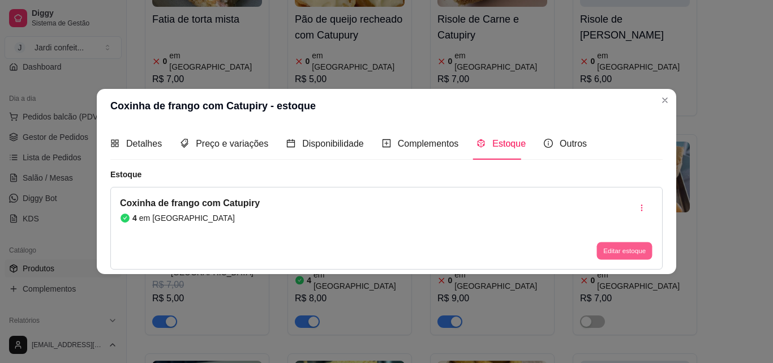
click at [640, 257] on button "Editar estoque" at bounding box center [624, 251] width 55 height 18
click at [246, 144] on span "Preço e variações" at bounding box center [232, 144] width 72 height 10
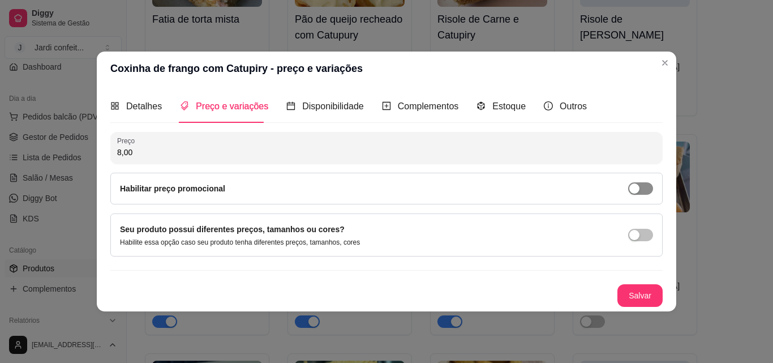
click at [639, 190] on div "button" at bounding box center [634, 188] width 10 height 10
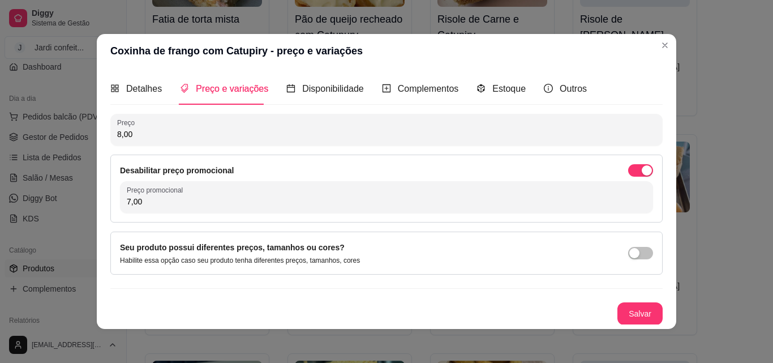
click at [209, 203] on input "7,00" at bounding box center [387, 201] width 520 height 11
type input "6,00"
click at [623, 313] on button "Salvar" at bounding box center [640, 313] width 45 height 23
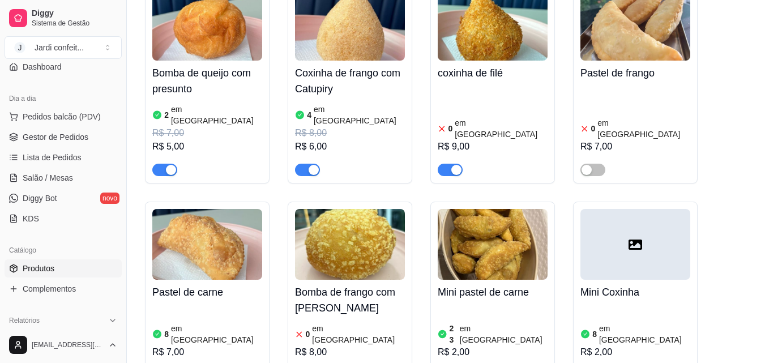
scroll to position [792, 0]
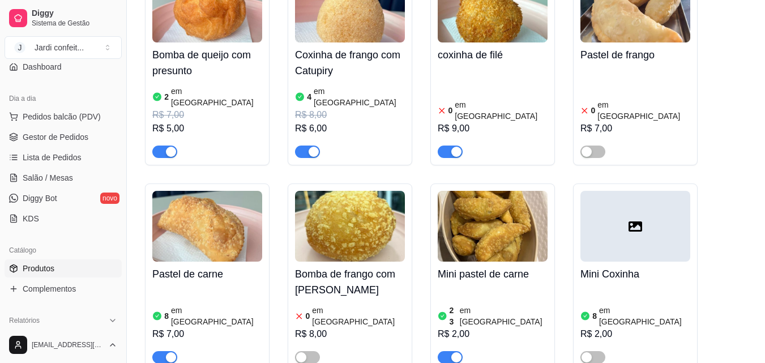
click at [456, 147] on div "button" at bounding box center [456, 152] width 10 height 10
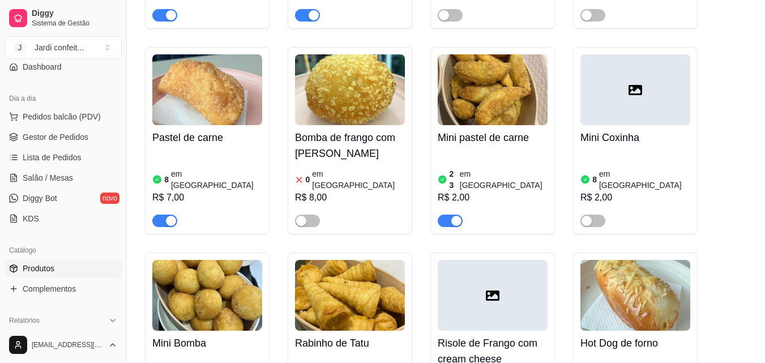
scroll to position [906, 0]
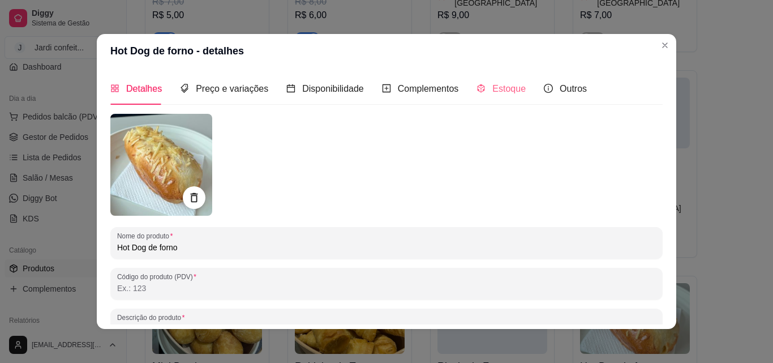
click at [492, 98] on div "Estoque" at bounding box center [501, 88] width 49 height 32
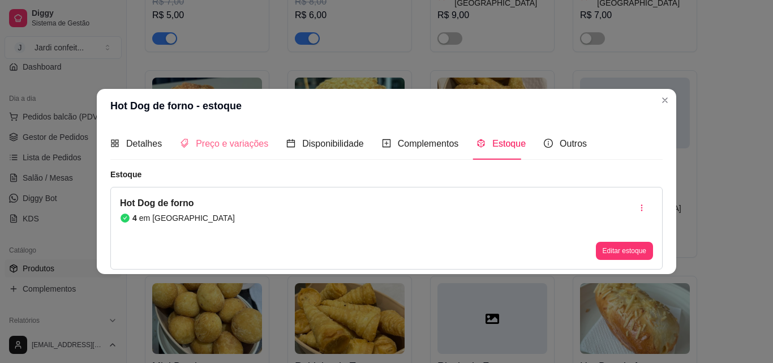
click at [258, 153] on div "Preço e variações" at bounding box center [224, 143] width 88 height 32
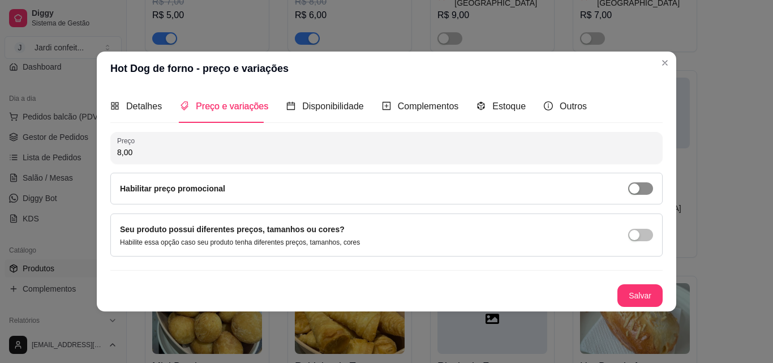
click at [637, 191] on div "button" at bounding box center [634, 188] width 10 height 10
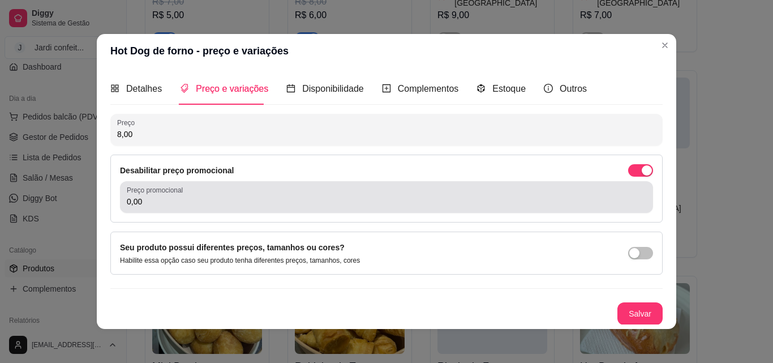
click at [288, 215] on div "Desabilitar preço promocional Preço promocional 0,00" at bounding box center [386, 189] width 552 height 68
click at [294, 201] on input "0,00" at bounding box center [387, 201] width 520 height 11
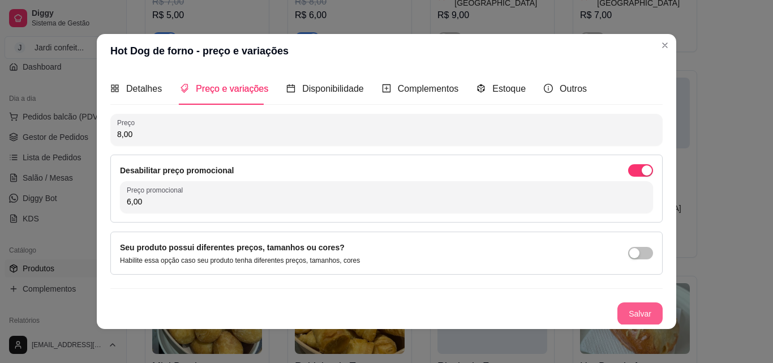
type input "6,00"
click at [648, 311] on button "Salvar" at bounding box center [640, 313] width 45 height 23
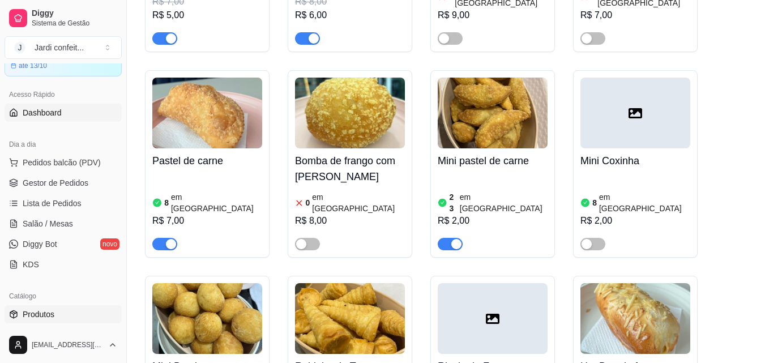
scroll to position [0, 0]
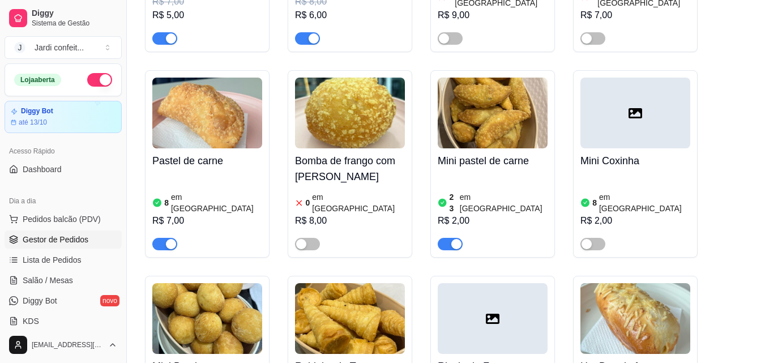
click at [84, 247] on link "Gestor de Pedidos" at bounding box center [63, 239] width 117 height 18
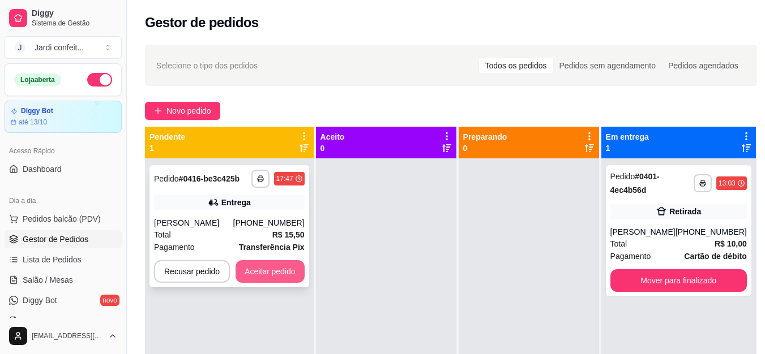
click at [271, 266] on button "Aceitar pedido" at bounding box center [269, 271] width 69 height 23
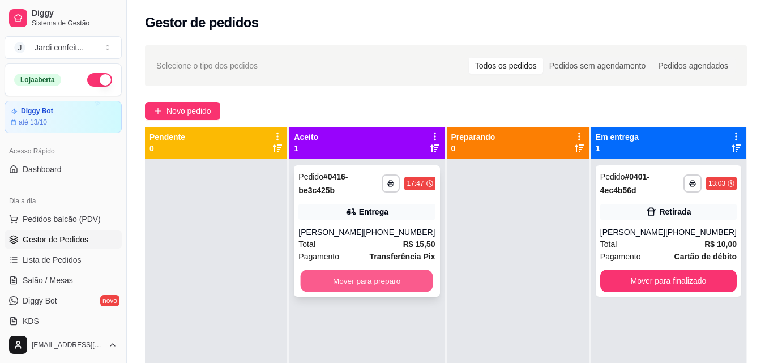
click at [320, 275] on button "Mover para preparo" at bounding box center [367, 281] width 132 height 22
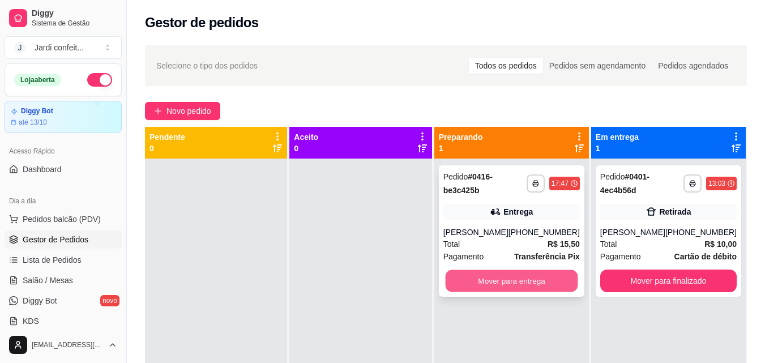
click at [464, 281] on button "Mover para entrega" at bounding box center [511, 281] width 132 height 22
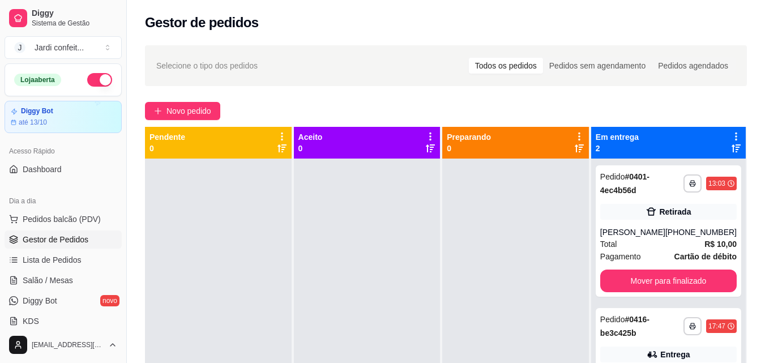
drag, startPoint x: 464, startPoint y: 281, endPoint x: 333, endPoint y: 185, distance: 162.8
click at [456, 278] on div at bounding box center [515, 339] width 147 height 363
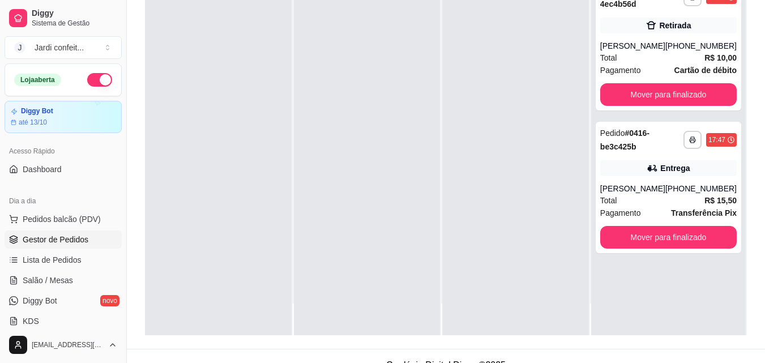
scroll to position [170, 0]
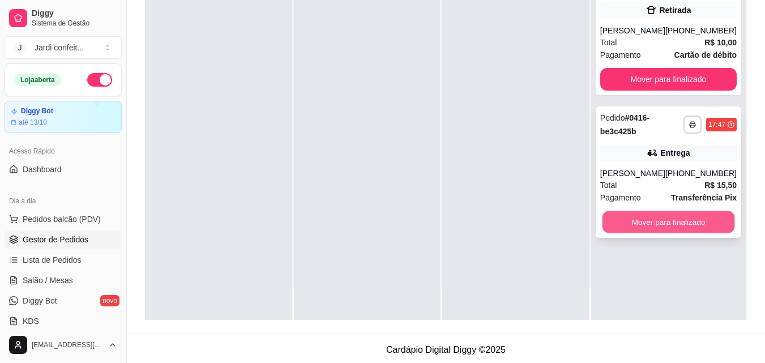
click at [671, 223] on button "Mover para finalizado" at bounding box center [668, 222] width 132 height 22
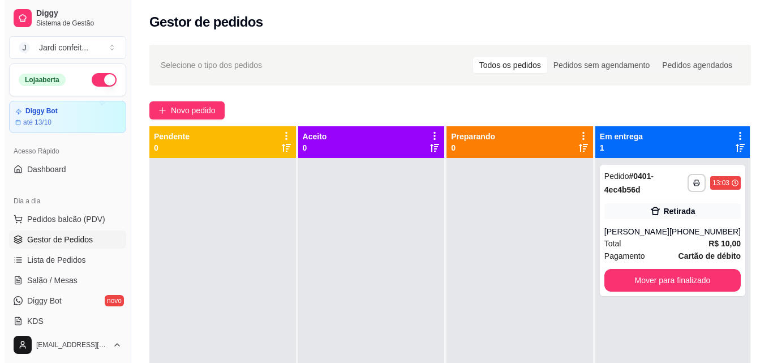
scroll to position [0, 0]
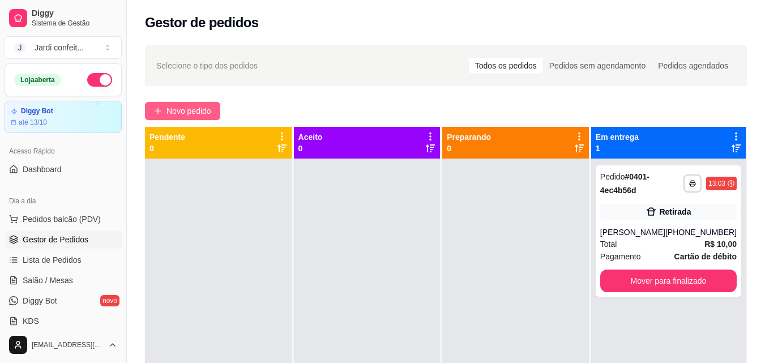
click at [192, 109] on span "Novo pedido" at bounding box center [188, 111] width 45 height 12
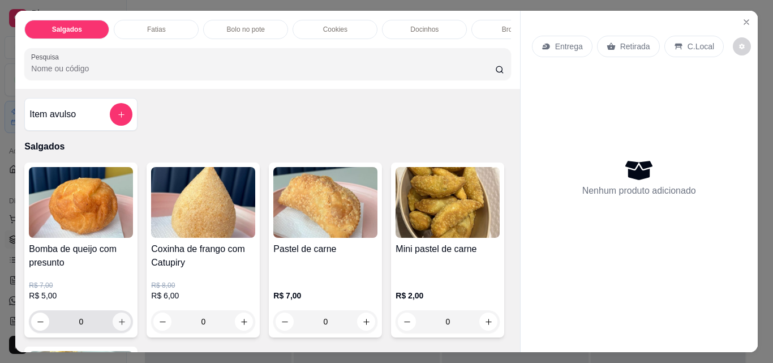
click at [118, 326] on icon "increase-product-quantity" at bounding box center [122, 322] width 8 height 8
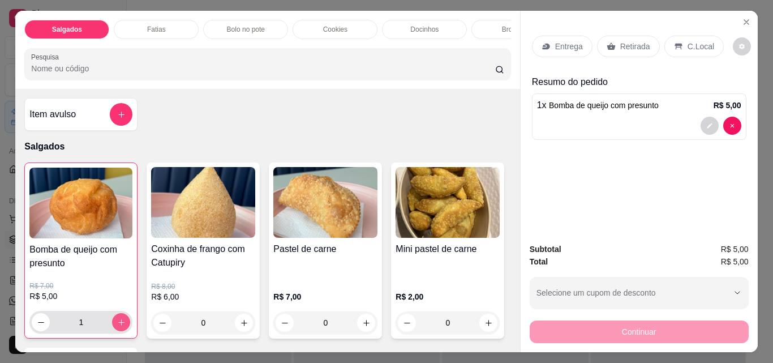
click at [118, 327] on icon "increase-product-quantity" at bounding box center [121, 322] width 8 height 8
type input "2"
click at [635, 47] on p "Retirada" at bounding box center [635, 46] width 30 height 11
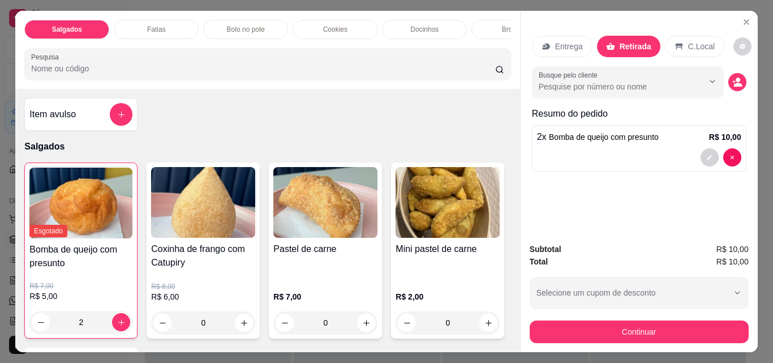
click at [575, 44] on p "Entrega" at bounding box center [569, 46] width 28 height 11
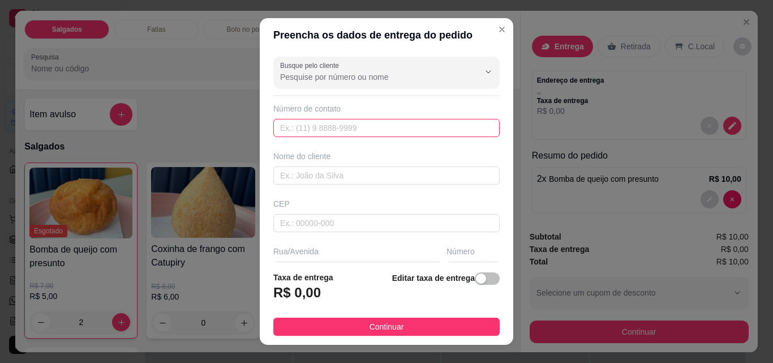
click at [404, 134] on input "text" at bounding box center [386, 128] width 226 height 18
click at [405, 127] on input "text" at bounding box center [386, 128] width 226 height 18
click at [408, 126] on input "text" at bounding box center [386, 128] width 226 height 18
click at [409, 125] on input "text" at bounding box center [386, 128] width 226 height 18
click at [375, 178] on input "text" at bounding box center [386, 175] width 226 height 18
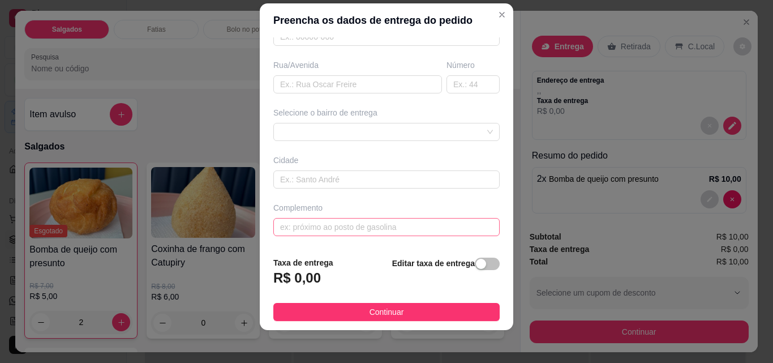
scroll to position [18, 0]
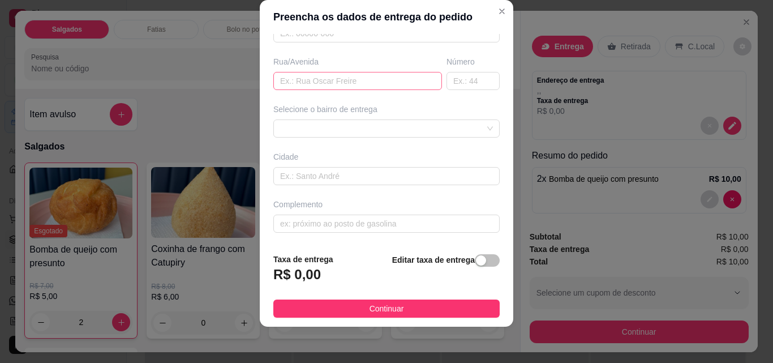
type input "Rosilene"
click at [347, 84] on input "text" at bounding box center [357, 81] width 169 height 18
type input "[GEOGRAPHIC_DATA]"
click at [455, 82] on input "text" at bounding box center [473, 81] width 53 height 18
type input "44"
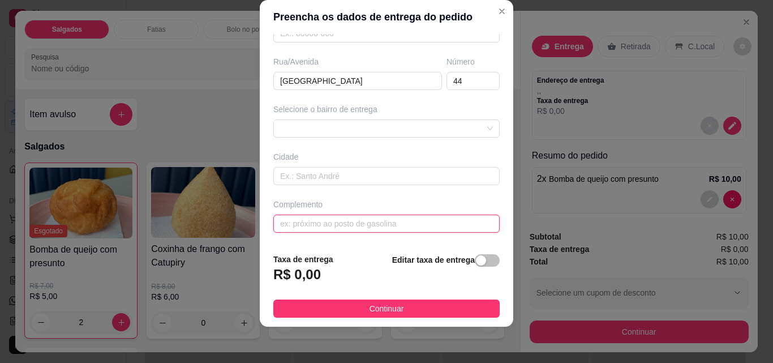
click at [357, 225] on input "text" at bounding box center [386, 224] width 226 height 18
type input "Casa portão gradeado aberto"
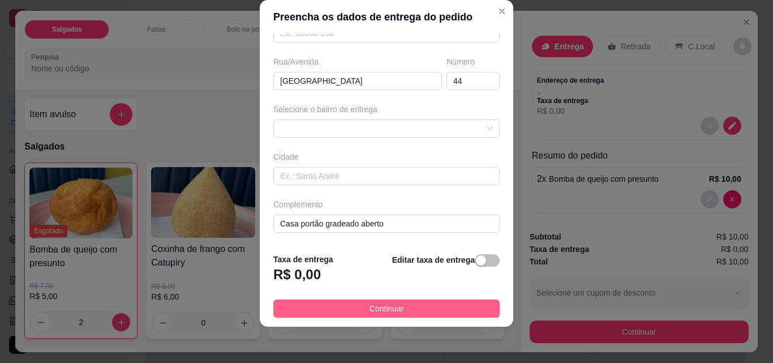
click at [422, 307] on button "Continuar" at bounding box center [386, 308] width 226 height 18
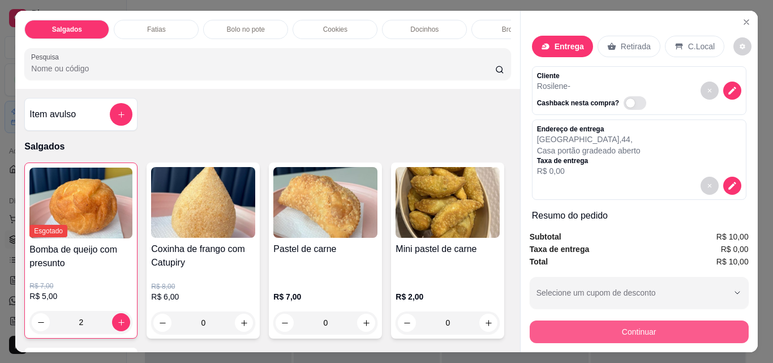
click at [680, 329] on button "Continuar" at bounding box center [639, 331] width 219 height 23
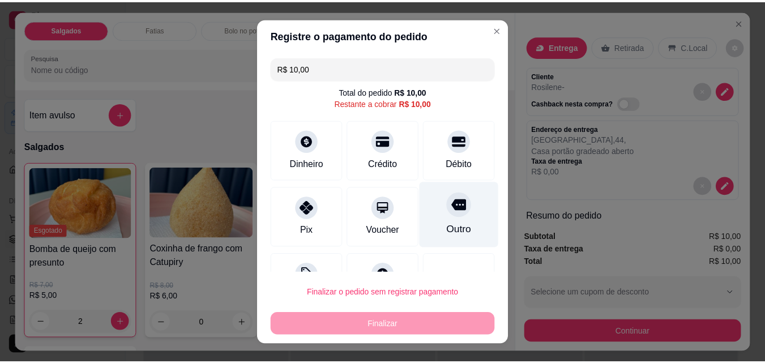
scroll to position [46, 0]
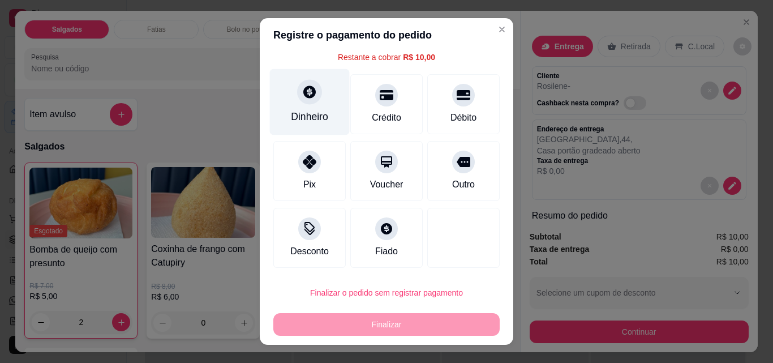
click at [289, 109] on div "Dinheiro" at bounding box center [310, 102] width 80 height 66
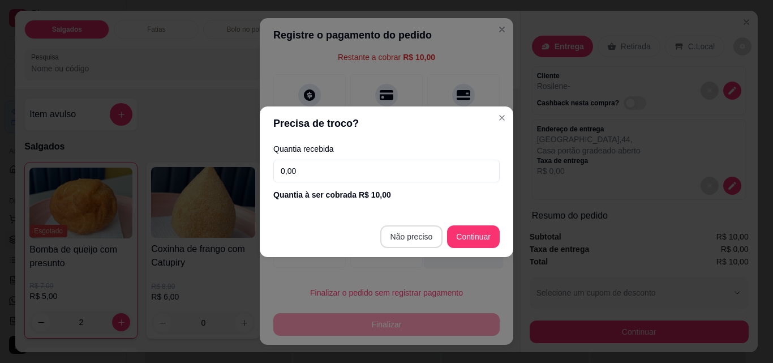
type input "R$ 0,00"
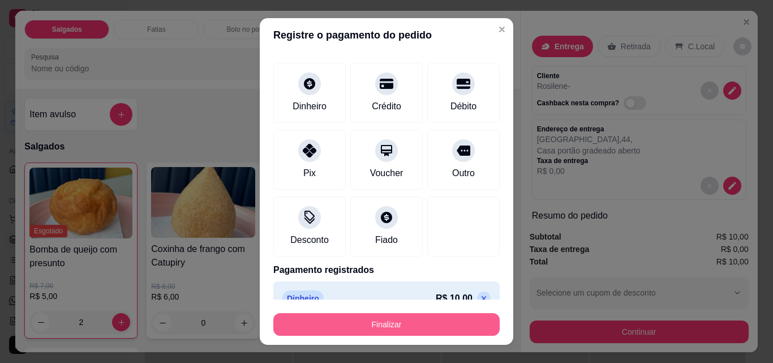
click at [417, 324] on button "Finalizar" at bounding box center [386, 324] width 226 height 23
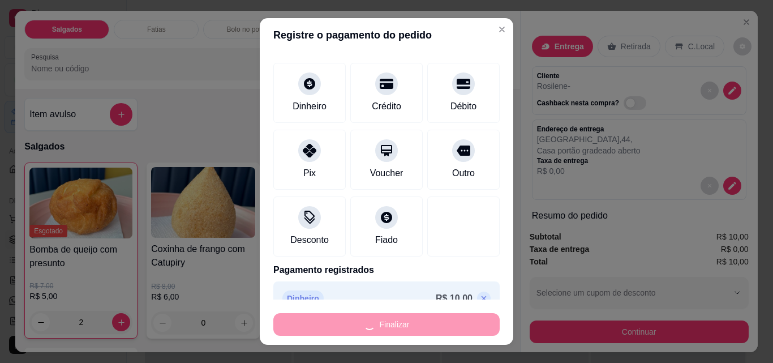
type input "0"
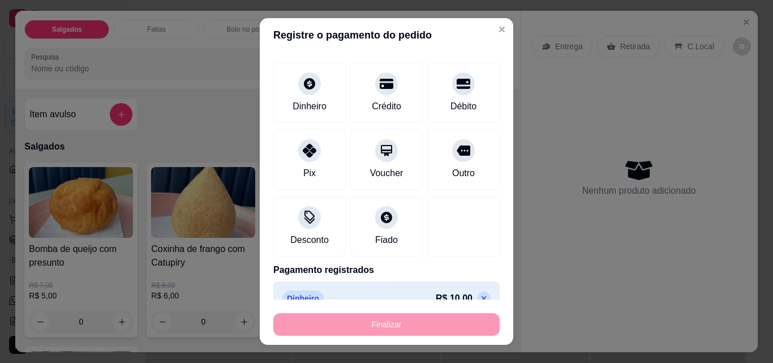
type input "-R$ 10,00"
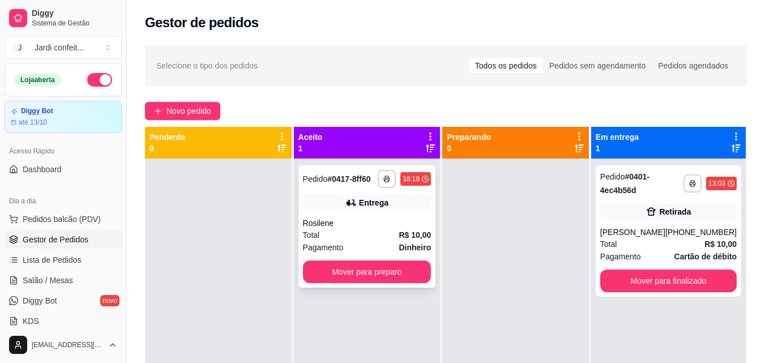
click at [400, 221] on div "Rosilene" at bounding box center [367, 222] width 128 height 11
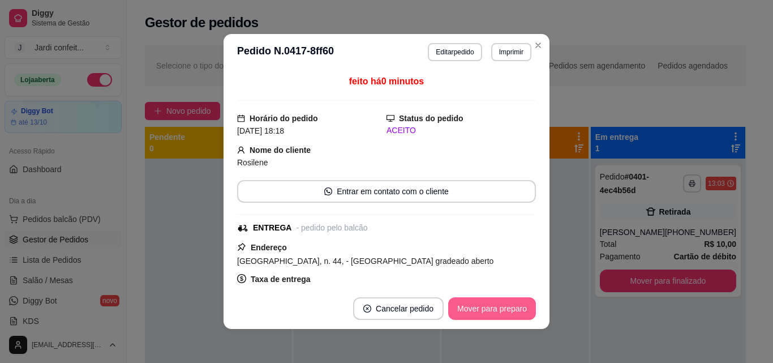
click at [503, 303] on button "Mover para preparo" at bounding box center [492, 308] width 88 height 23
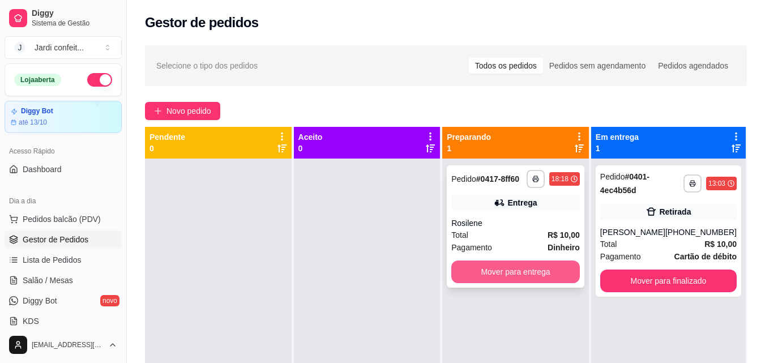
click at [510, 272] on button "Mover para entrega" at bounding box center [515, 271] width 128 height 23
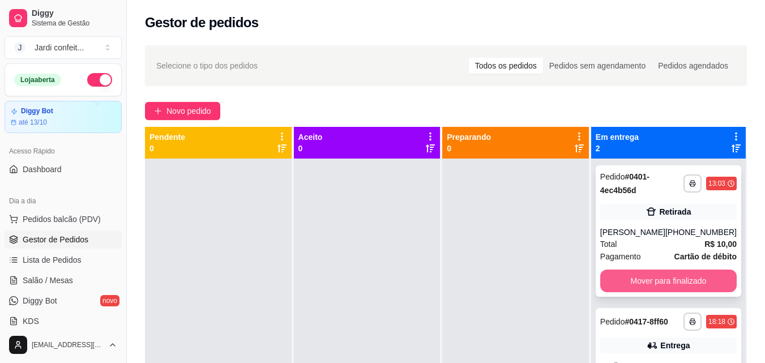
click at [688, 279] on button "Mover para finalizado" at bounding box center [668, 280] width 136 height 23
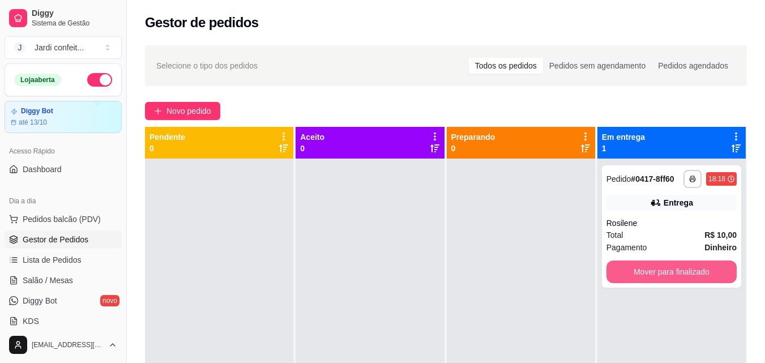
click at [688, 279] on button "Mover para finalizado" at bounding box center [671, 271] width 130 height 23
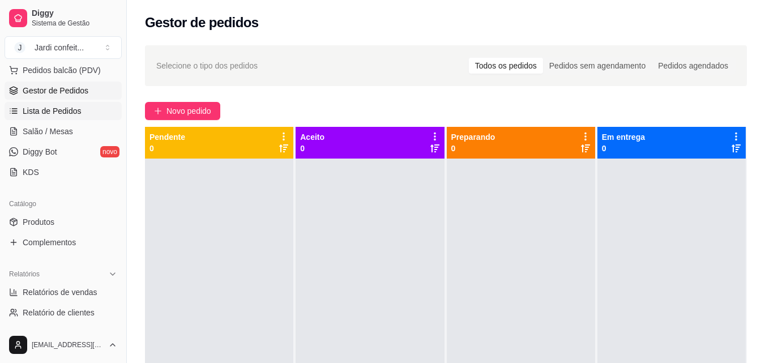
scroll to position [170, 0]
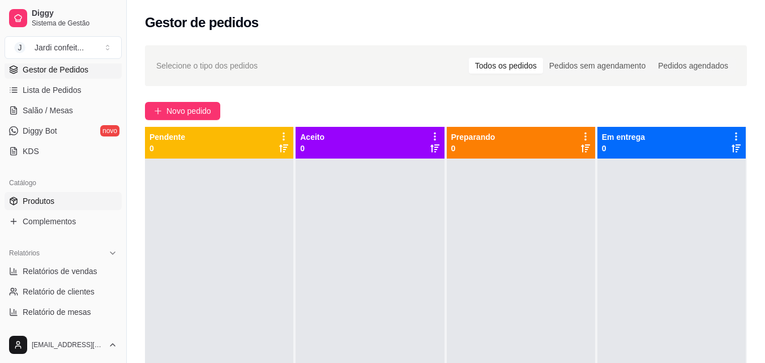
click at [80, 194] on link "Produtos" at bounding box center [63, 201] width 117 height 18
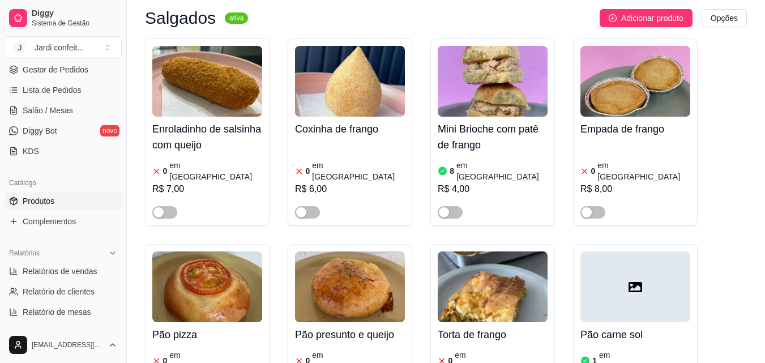
scroll to position [566, 0]
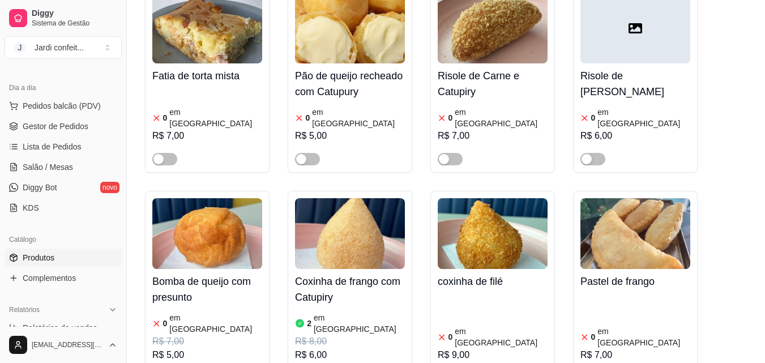
click at [363, 225] on img at bounding box center [350, 233] width 110 height 71
click at [192, 198] on img at bounding box center [207, 233] width 110 height 71
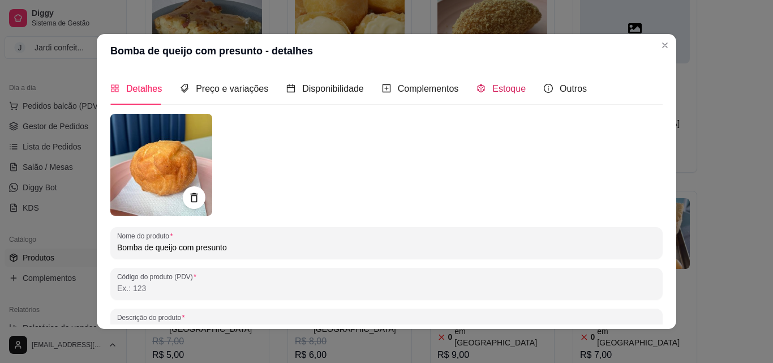
click at [513, 89] on span "Estoque" at bounding box center [508, 89] width 33 height 10
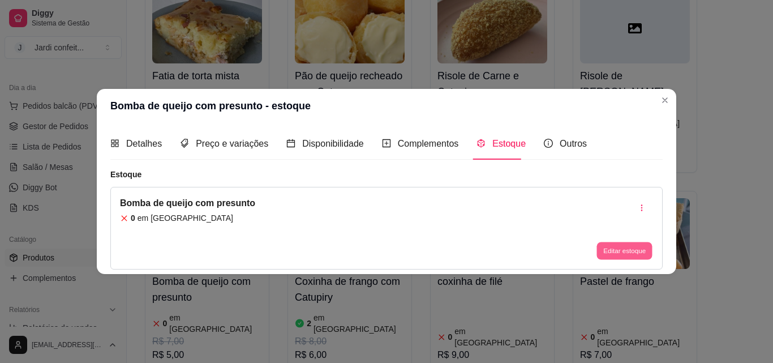
click at [619, 254] on button "Editar estoque" at bounding box center [624, 251] width 55 height 18
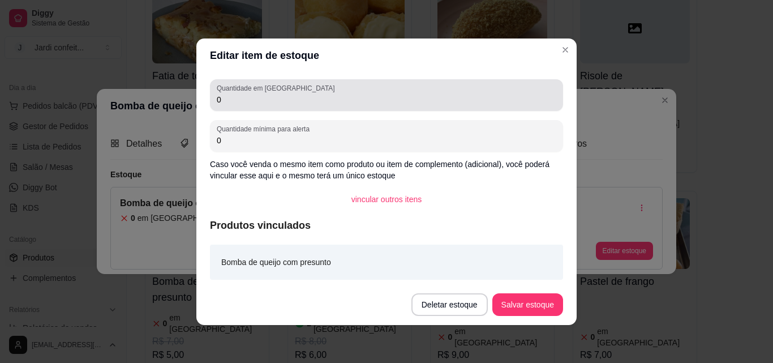
drag, startPoint x: 371, startPoint y: 101, endPoint x: 471, endPoint y: 238, distance: 169.4
click at [371, 100] on input "0" at bounding box center [387, 99] width 340 height 11
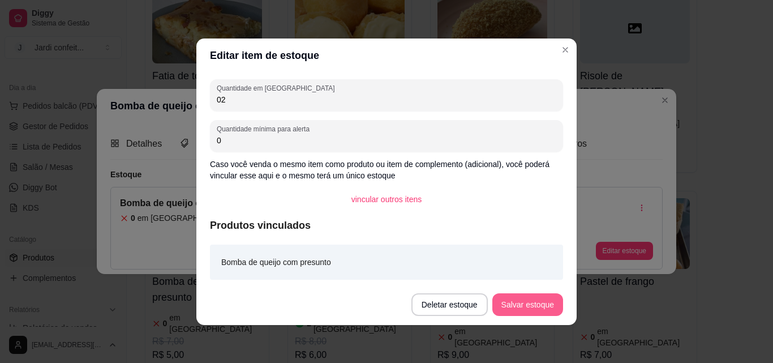
type input "02"
click at [534, 310] on button "Salvar estoque" at bounding box center [527, 304] width 69 height 22
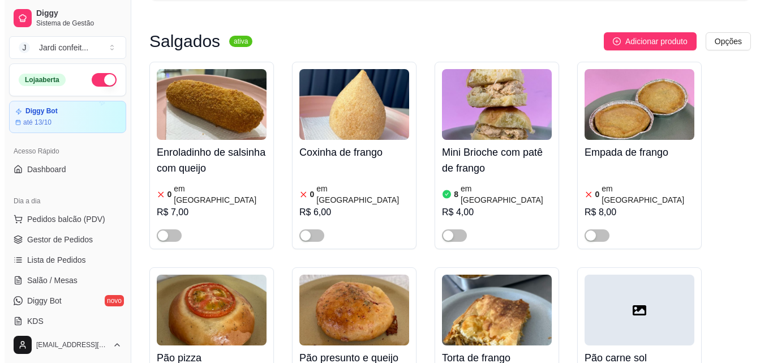
scroll to position [0, 0]
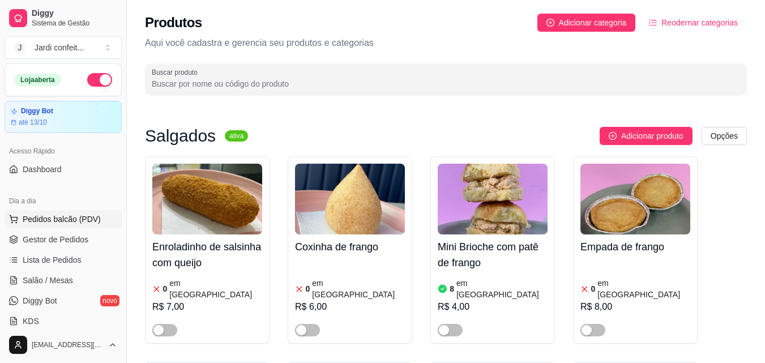
click at [52, 224] on span "Pedidos balcão (PDV)" at bounding box center [62, 218] width 78 height 11
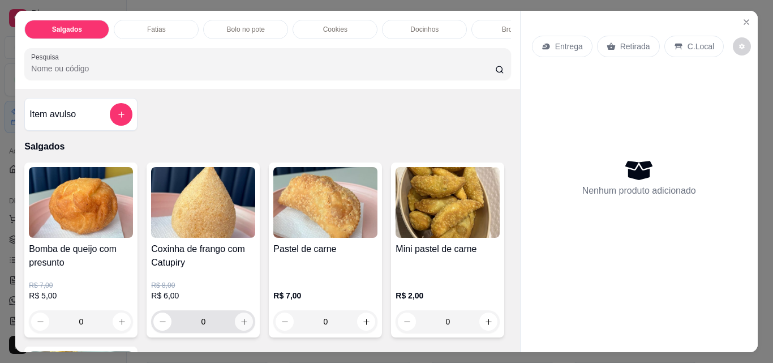
click at [242, 325] on icon "increase-product-quantity" at bounding box center [244, 322] width 8 height 8
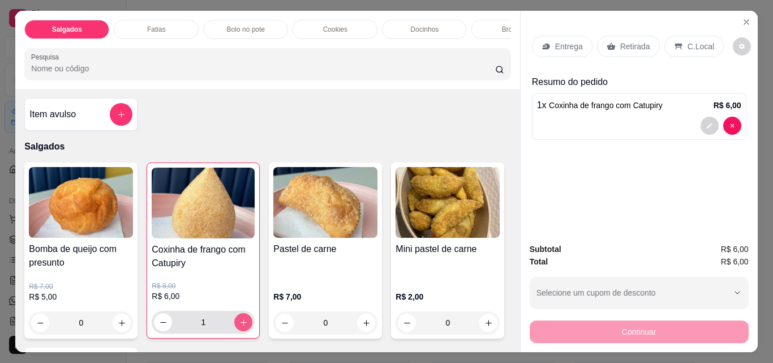
click at [242, 325] on icon "increase-product-quantity" at bounding box center [243, 322] width 8 height 8
type input "2"
click at [607, 42] on icon at bounding box center [611, 46] width 9 height 9
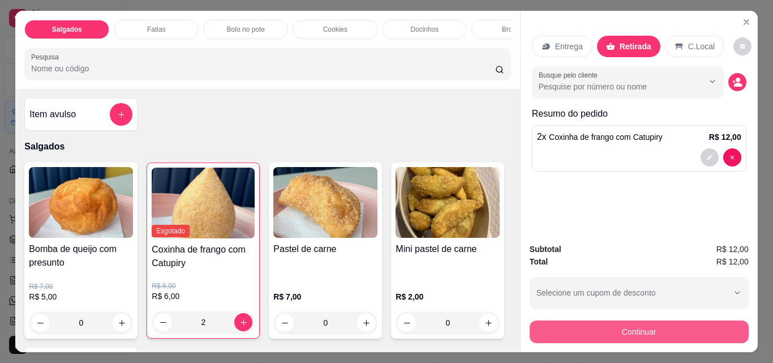
click at [652, 333] on button "Continuar" at bounding box center [639, 331] width 219 height 23
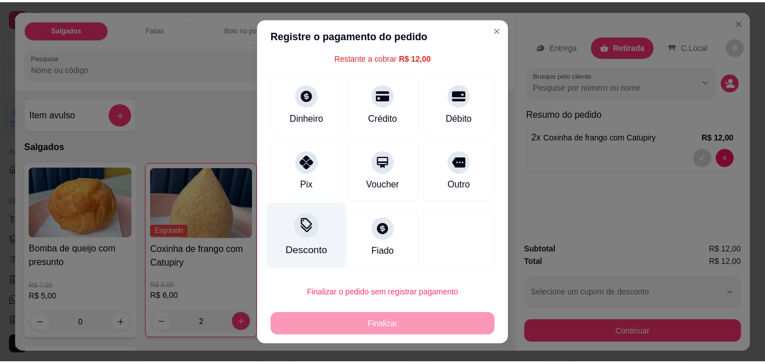
scroll to position [18, 0]
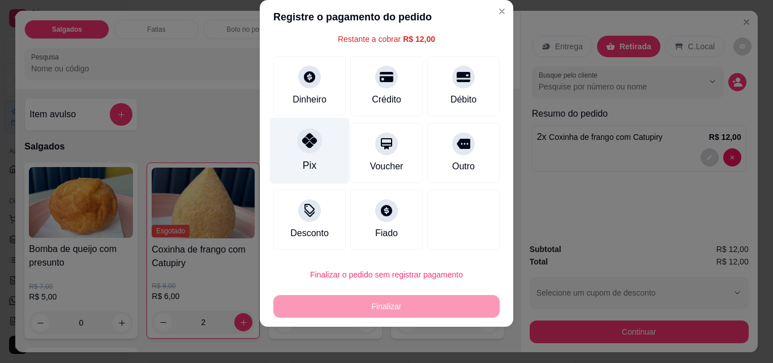
click at [309, 148] on div at bounding box center [309, 140] width 25 height 25
type input "R$ 0,00"
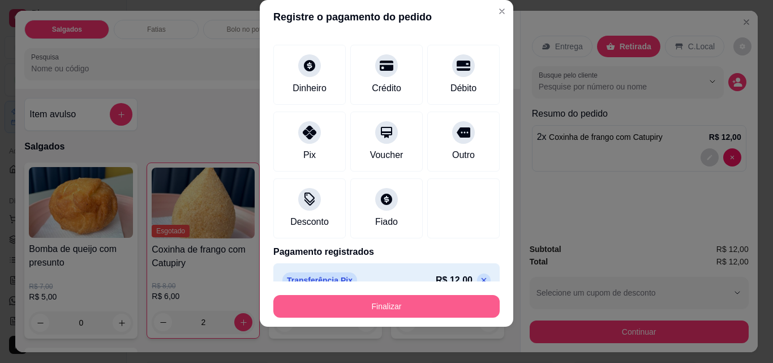
click at [408, 309] on button "Finalizar" at bounding box center [386, 306] width 226 height 23
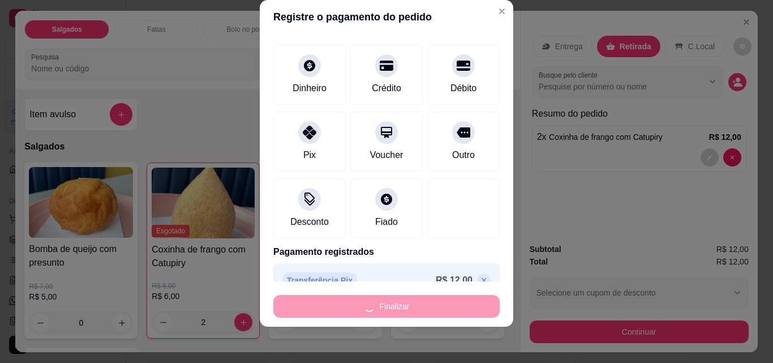
type input "0"
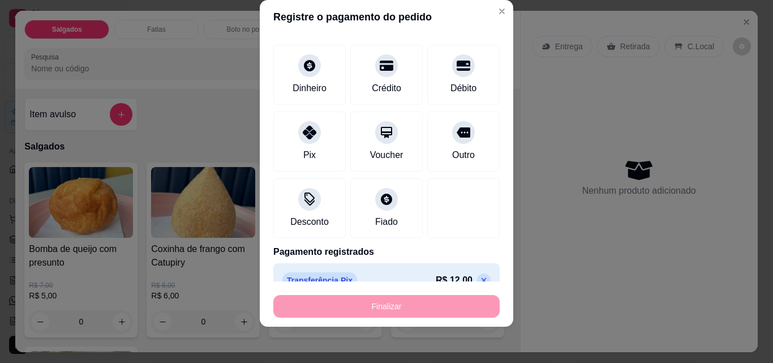
type input "-R$ 12,00"
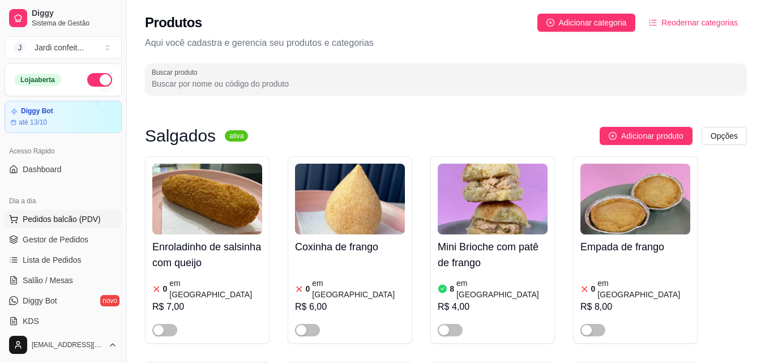
click at [68, 228] on button "Pedidos balcão (PDV)" at bounding box center [63, 219] width 117 height 18
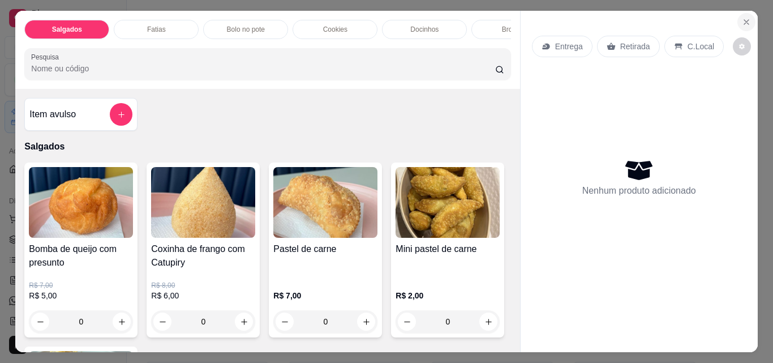
click at [744, 19] on icon "Close" at bounding box center [746, 22] width 9 height 9
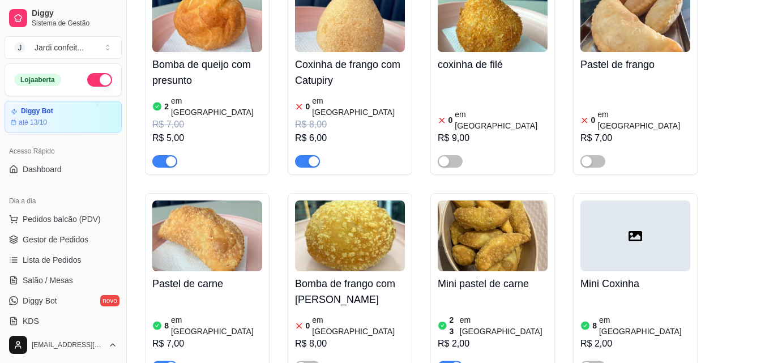
scroll to position [736, 0]
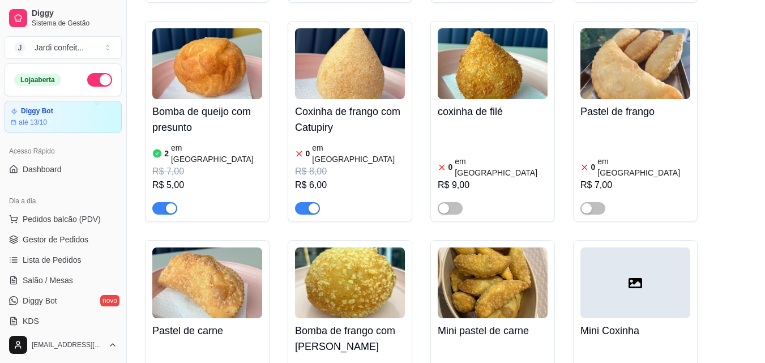
click at [168, 203] on div "button" at bounding box center [171, 208] width 10 height 10
click at [306, 202] on span "button" at bounding box center [307, 208] width 25 height 12
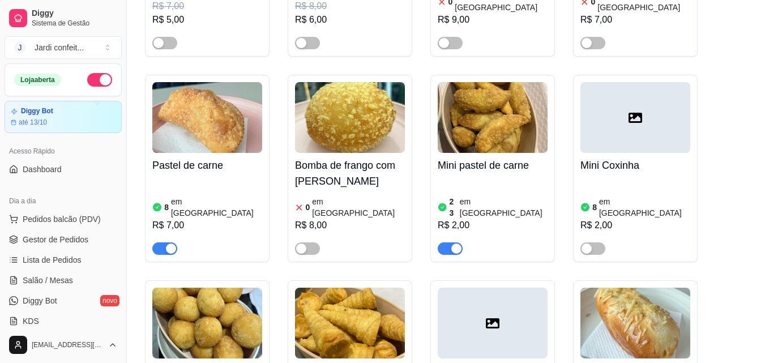
scroll to position [849, 0]
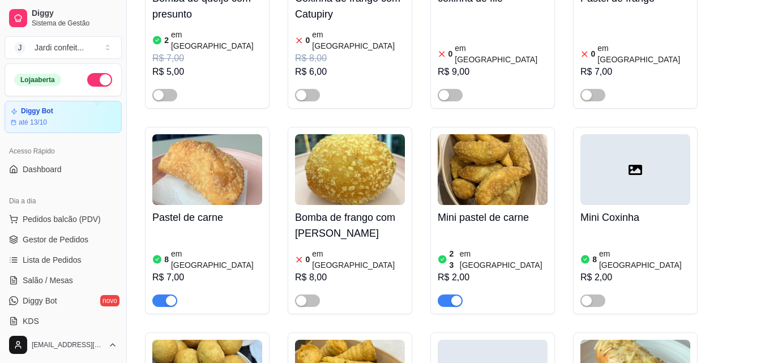
click at [457, 205] on div "Mini pastel de carne 23 em estoque R$ 2,00" at bounding box center [493, 256] width 110 height 102
click at [502, 142] on img at bounding box center [493, 169] width 110 height 71
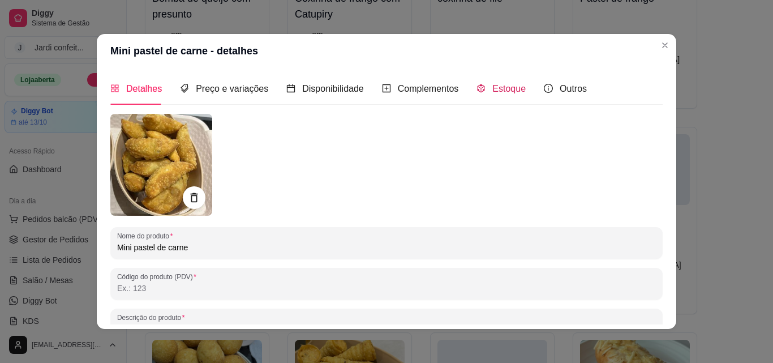
click at [510, 91] on span "Estoque" at bounding box center [508, 89] width 33 height 10
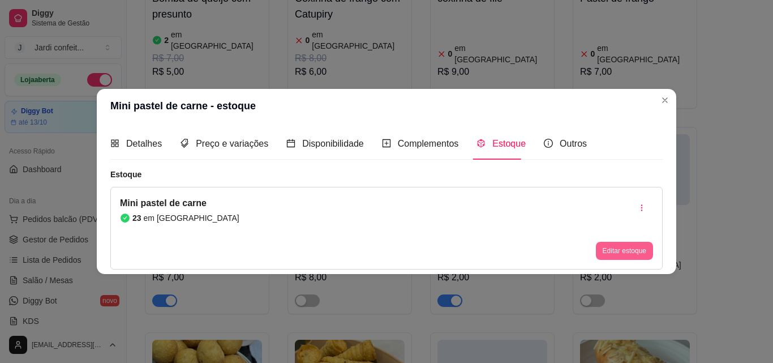
click at [618, 250] on button "Editar estoque" at bounding box center [624, 251] width 57 height 18
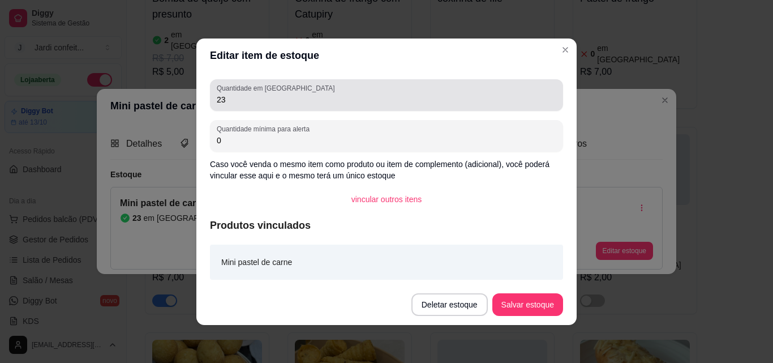
click at [272, 97] on input "23" at bounding box center [387, 99] width 340 height 11
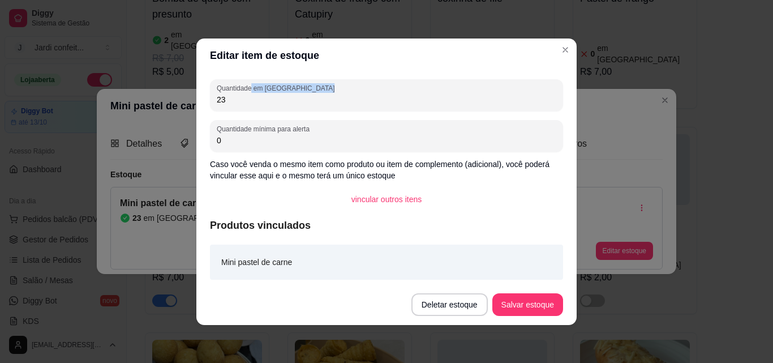
click at [205, 94] on div "Quantidade em estoque 23 Quantidade mínima para alerta 0 Caso você venda o mesm…" at bounding box center [386, 178] width 380 height 212
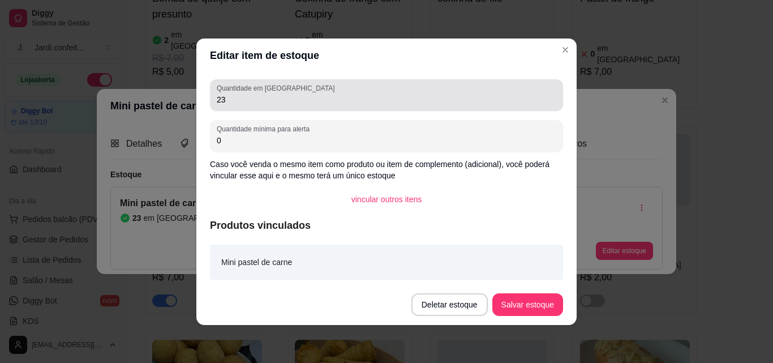
drag, startPoint x: 252, startPoint y: 108, endPoint x: 235, endPoint y: 102, distance: 17.9
click at [235, 102] on div "Quantidade em estoque 23 Quantidade mínima para alerta 0 Caso você venda o mesm…" at bounding box center [386, 178] width 380 height 212
click at [234, 102] on input "23" at bounding box center [387, 99] width 340 height 11
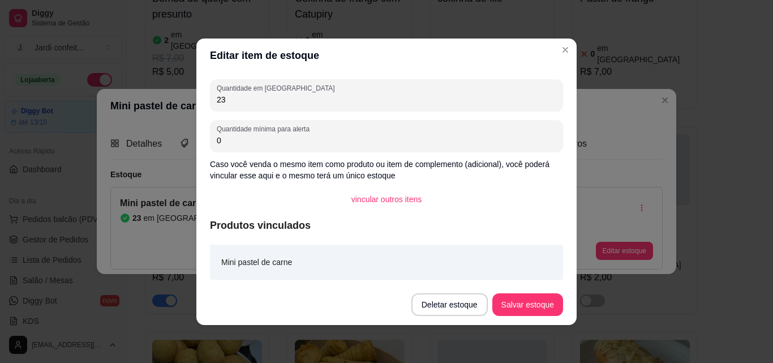
drag, startPoint x: 234, startPoint y: 102, endPoint x: 160, endPoint y: 101, distance: 74.7
click at [160, 101] on div "Editar item de estoque Quantidade em estoque 23 Quantidade mínima para alerta 0…" at bounding box center [386, 181] width 773 height 363
type input "15"
click at [534, 312] on button "Salvar estoque" at bounding box center [527, 304] width 71 height 23
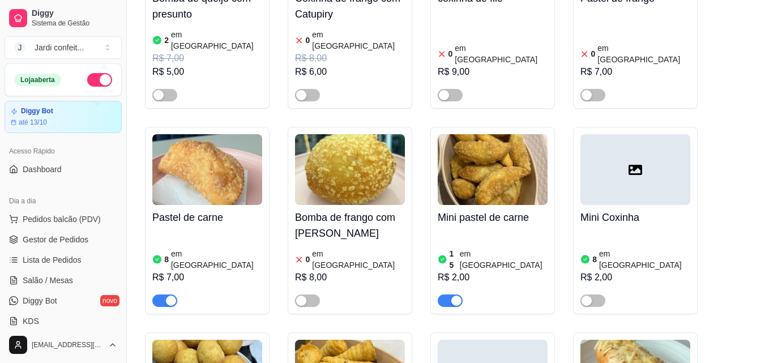
scroll to position [0, 0]
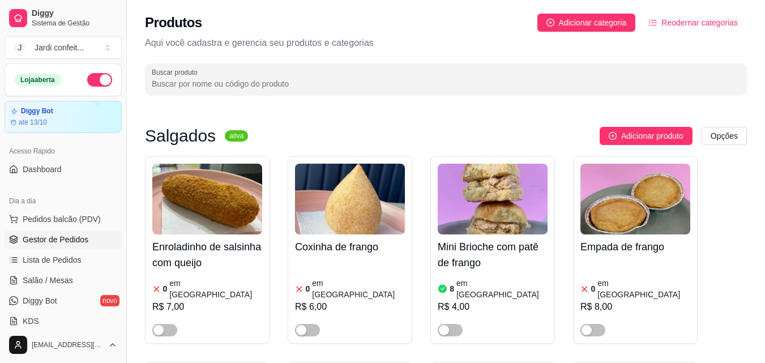
click at [74, 241] on span "Gestor de Pedidos" at bounding box center [56, 239] width 66 height 11
